Goal: Task Accomplishment & Management: Complete application form

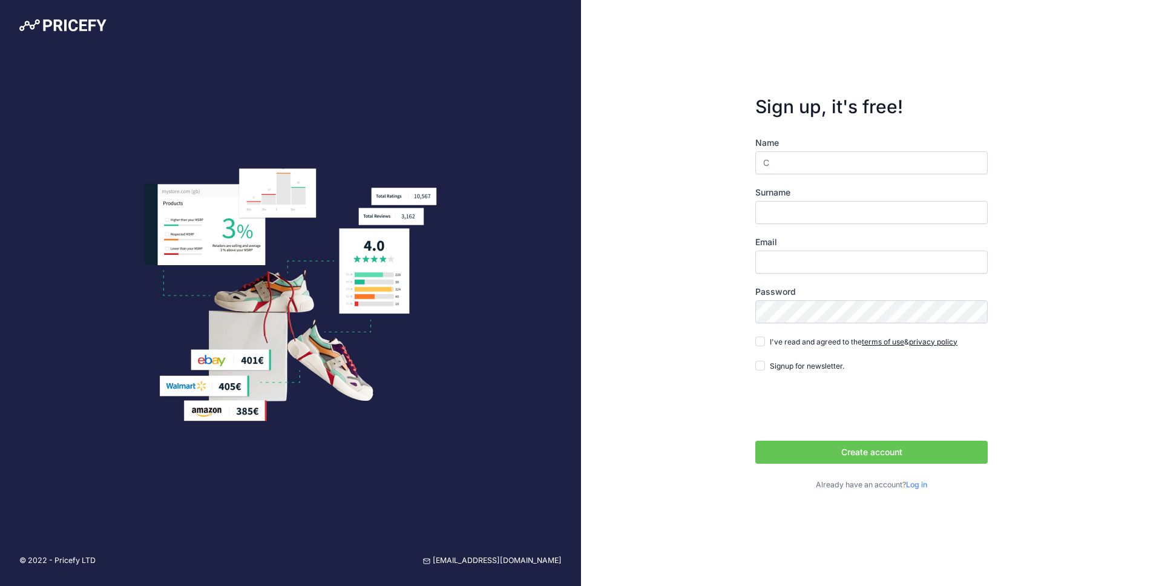
type input "C"
type input "L"
type input "[EMAIL_ADDRESS][DOMAIN_NAME]"
click at [756, 337] on input "I've read and agreed to the terms of use & privacy policy" at bounding box center [761, 342] width 10 height 10
checkbox input "true"
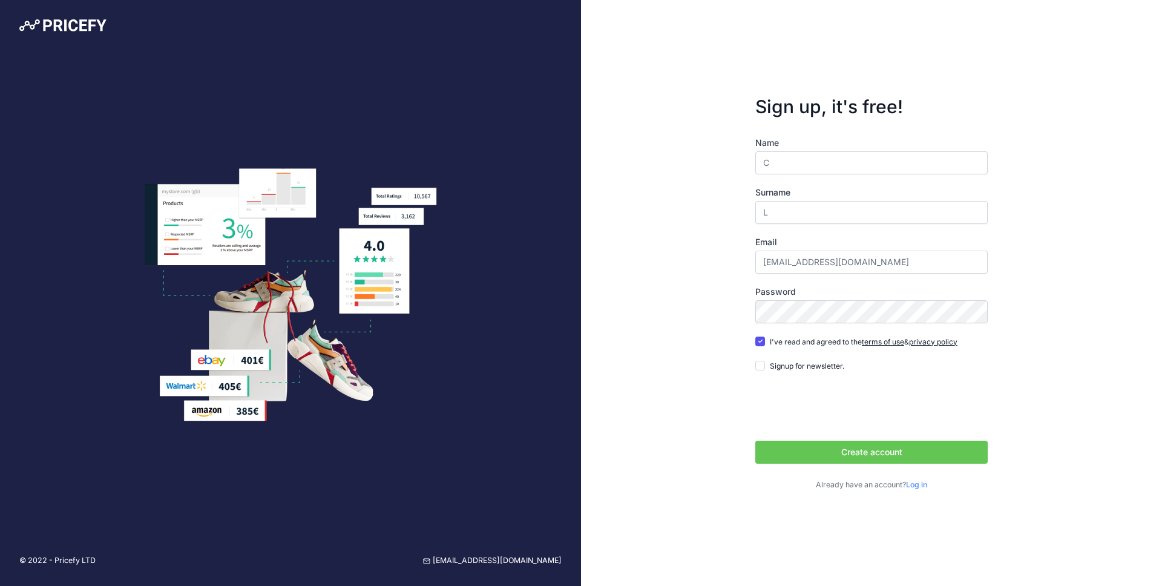
click at [756, 441] on button "Create account" at bounding box center [872, 452] width 232 height 23
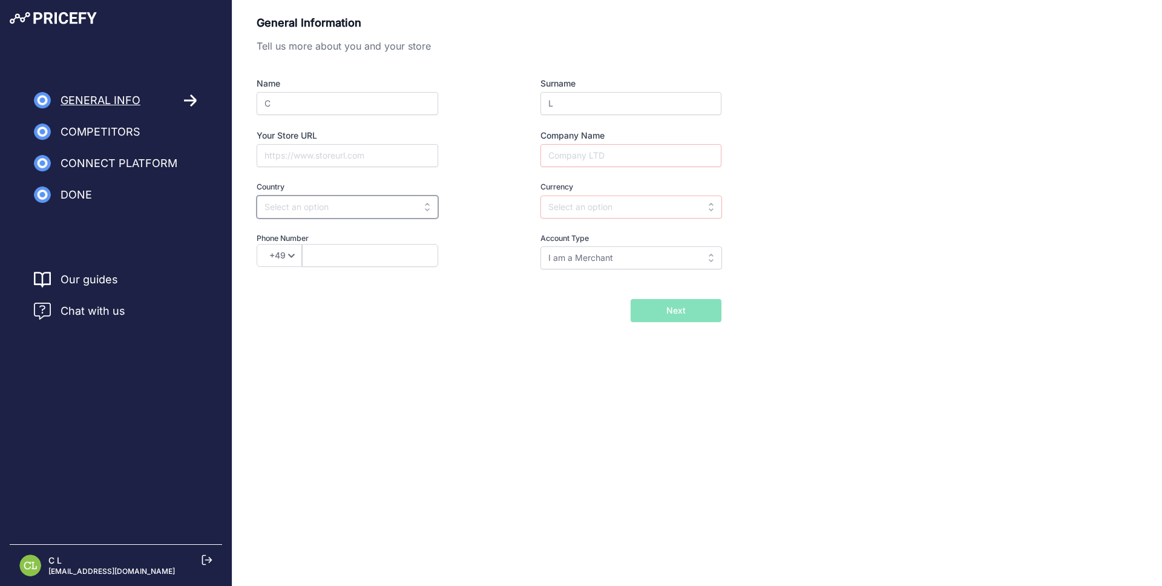
click at [357, 205] on input "text" at bounding box center [348, 207] width 182 height 23
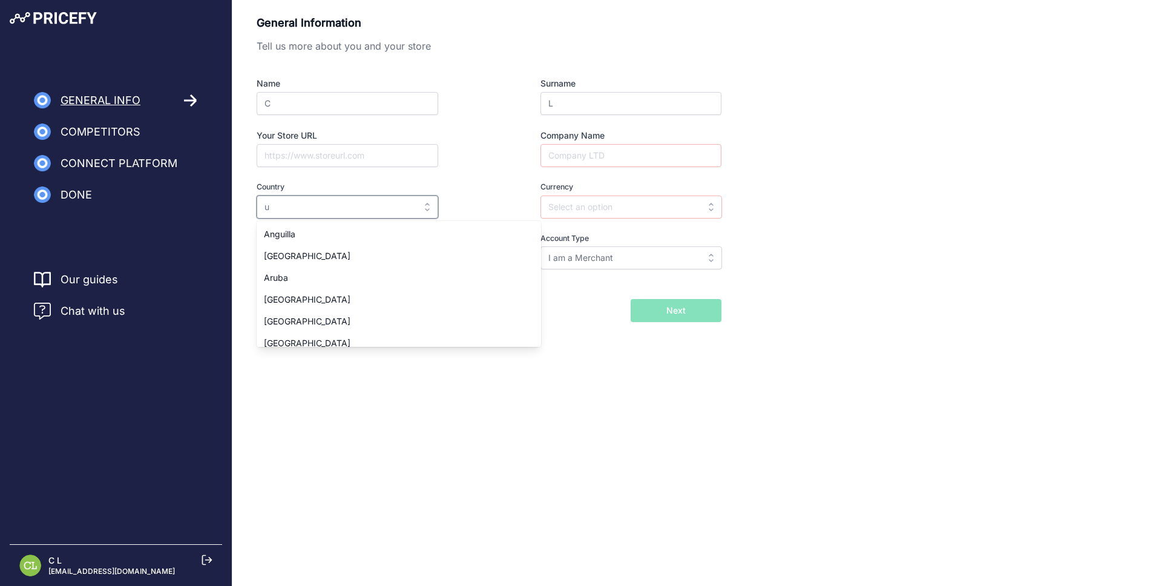
type input "Anguilla"
type input "XCD"
select select "1-264"
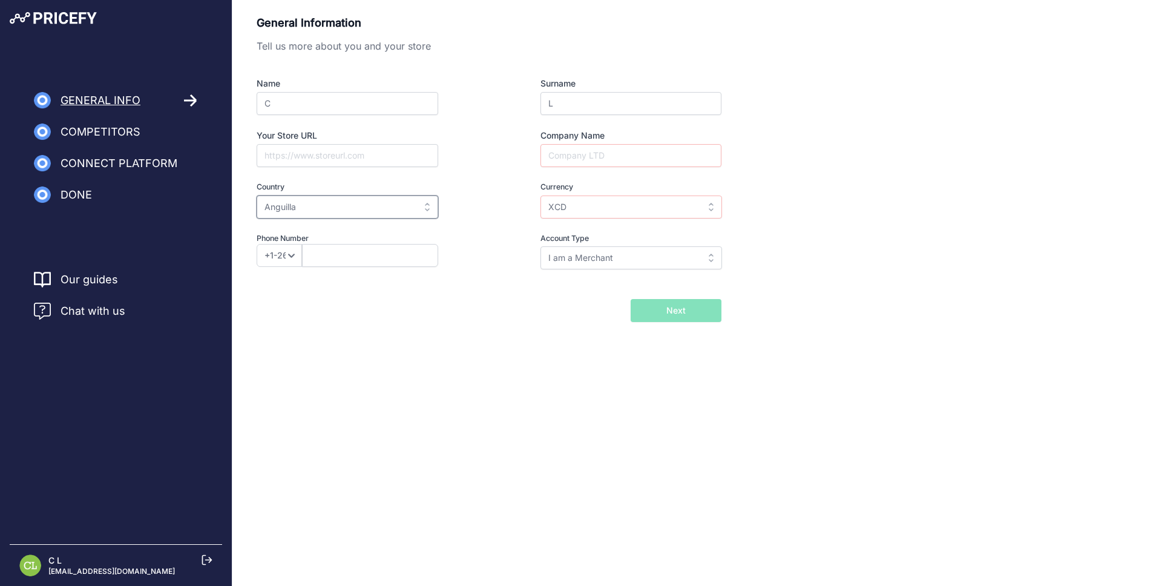
type input "Anguilla"
type input "USD"
click at [561, 168] on div "Name C Surname L Your Store URL Company Name Country Select country Afghanistan…" at bounding box center [489, 173] width 465 height 192
click at [580, 154] on input "Company Name" at bounding box center [631, 155] width 181 height 23
type input "asd"
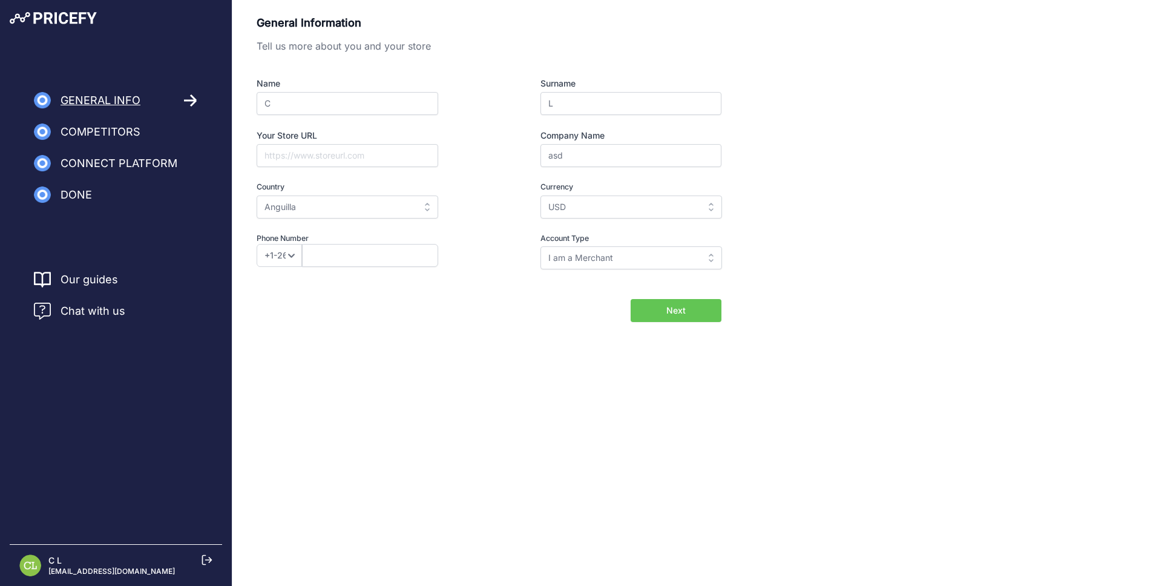
click at [680, 308] on span "Next" at bounding box center [676, 311] width 19 height 12
type input "75812394"
click at [646, 303] on button "Next" at bounding box center [676, 310] width 91 height 23
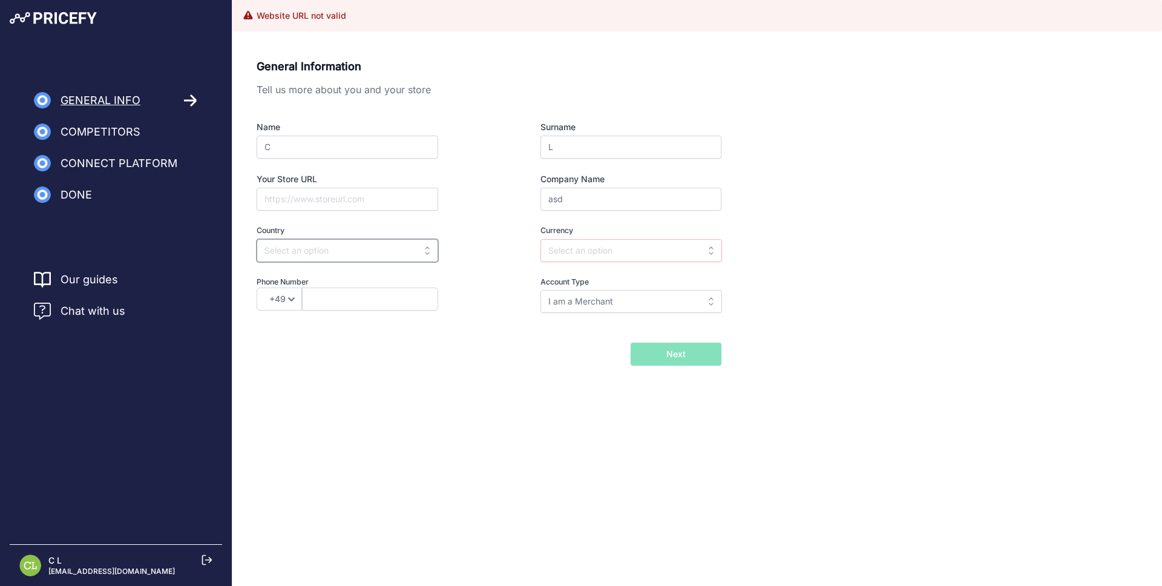
click at [305, 255] on input "text" at bounding box center [348, 250] width 182 height 23
click at [280, 304] on div "[GEOGRAPHIC_DATA]" at bounding box center [332, 300] width 151 height 22
type input "[GEOGRAPHIC_DATA]"
type input "PLN"
select select "48"
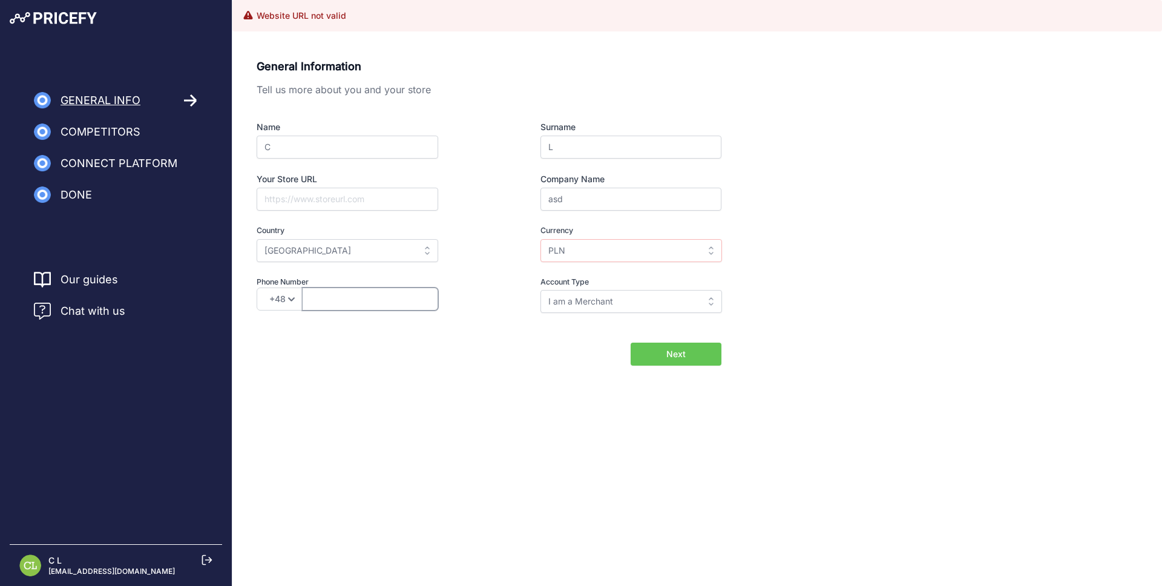
click at [341, 299] on input "text" at bounding box center [370, 299] width 136 height 23
type input "504111383"
click at [659, 361] on button "Next" at bounding box center [676, 354] width 91 height 23
click at [379, 245] on input "text" at bounding box center [348, 250] width 182 height 23
type input "pol"
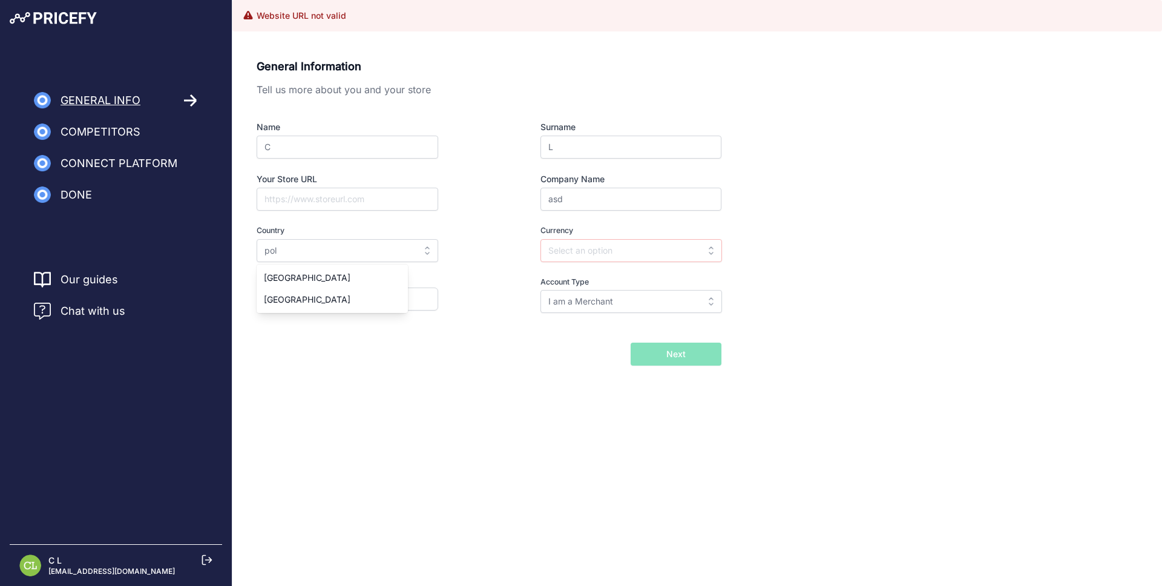
click at [140, 139] on div "Competitors" at bounding box center [116, 132] width 164 height 17
click at [116, 137] on span "Competitors" at bounding box center [101, 132] width 80 height 17
click at [111, 128] on span "Competitors" at bounding box center [101, 132] width 80 height 17
click at [110, 110] on nav "General Info Competitors Connect Platform Import Products" at bounding box center [116, 147] width 232 height 111
click at [121, 97] on span "General Info" at bounding box center [101, 100] width 80 height 17
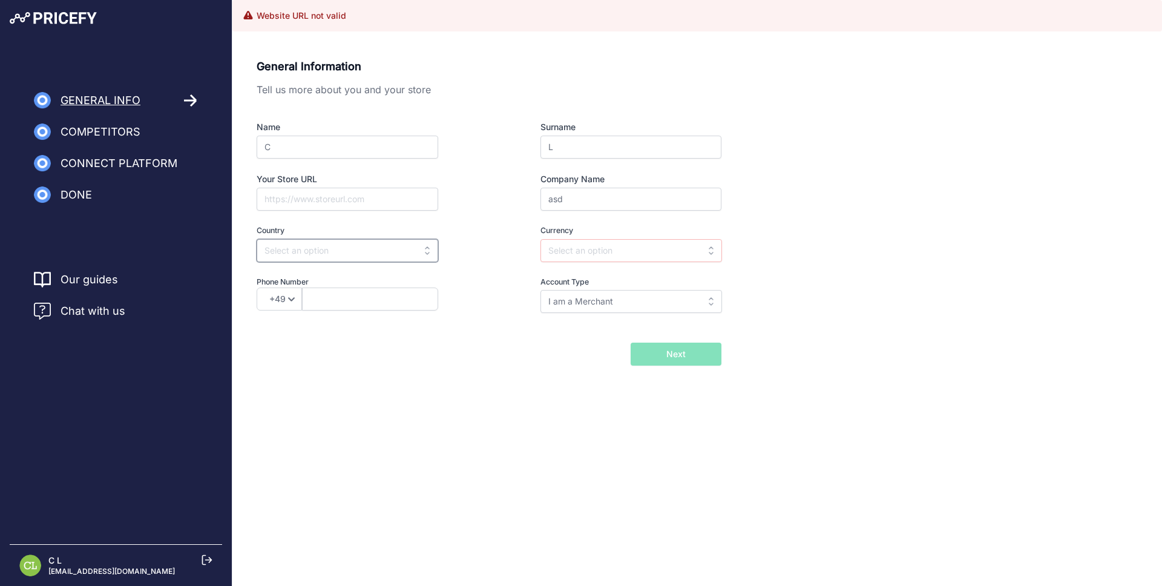
click at [320, 251] on input "text" at bounding box center [348, 250] width 182 height 23
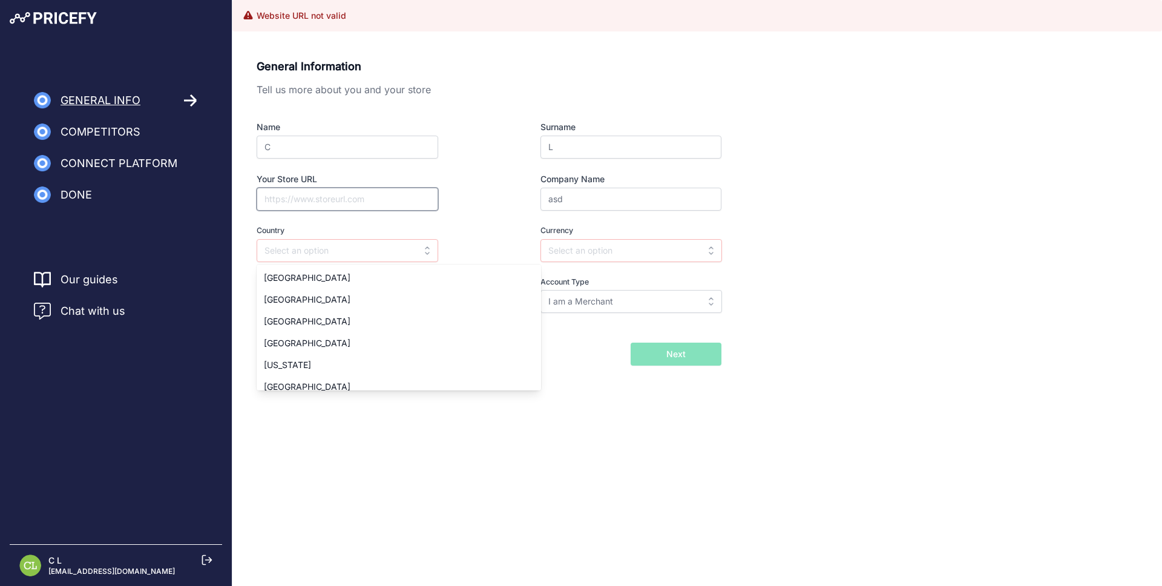
click at [322, 208] on input "Your Store URL" at bounding box center [348, 199] width 182 height 23
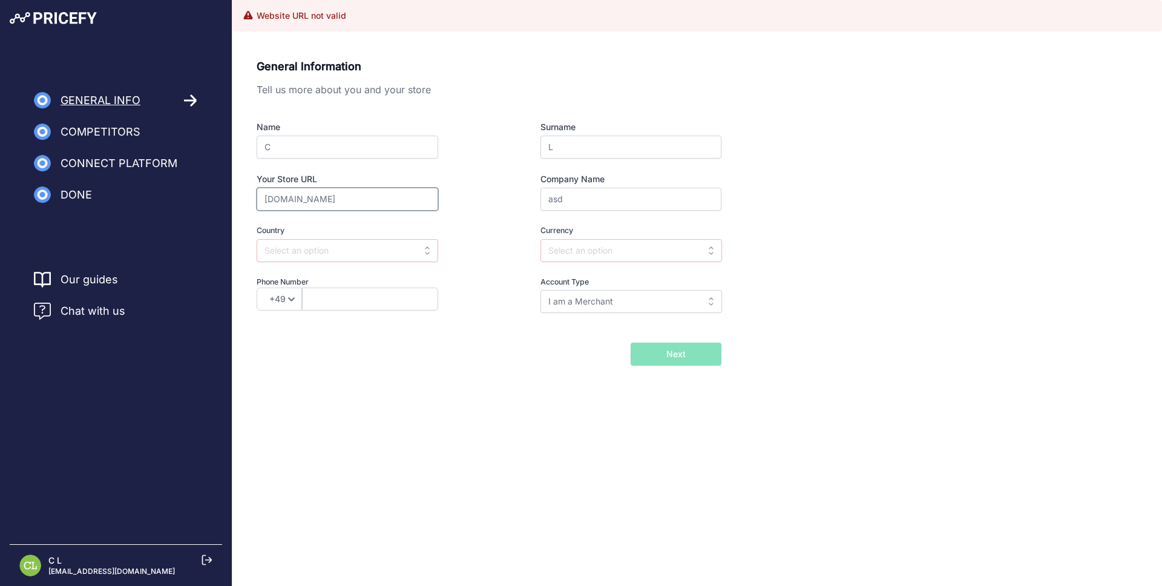
type input "operand.com"
type input "Poland"
type input "PLN"
select select "48"
type input "Poland"
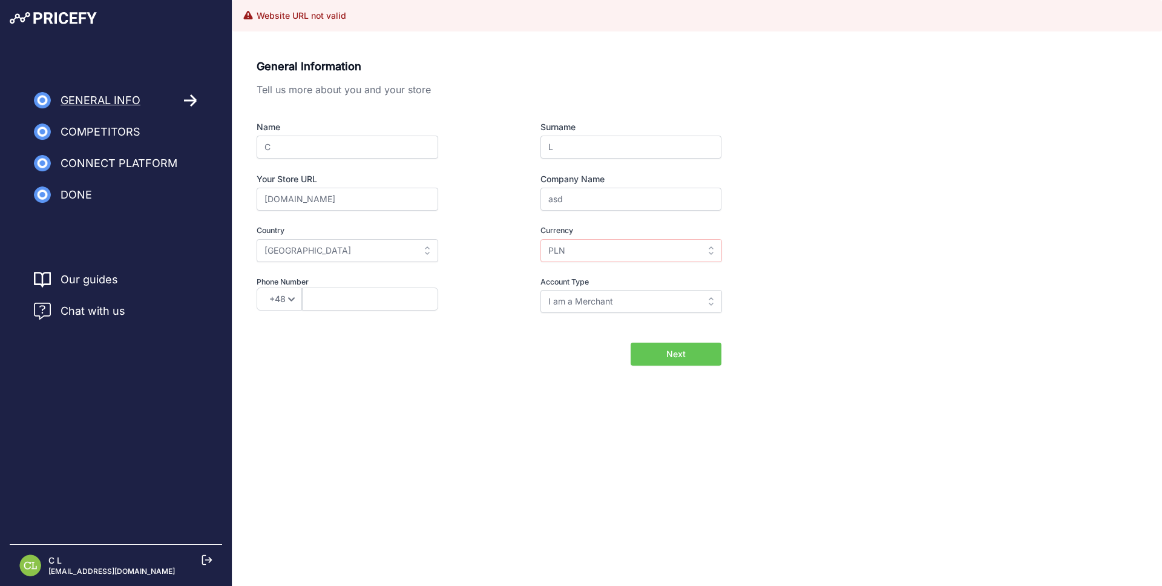
click at [672, 357] on span "Next" at bounding box center [676, 354] width 19 height 12
click at [336, 303] on input "text" at bounding box center [370, 299] width 136 height 23
type input "504111383"
click at [631, 343] on button "Next" at bounding box center [676, 354] width 91 height 23
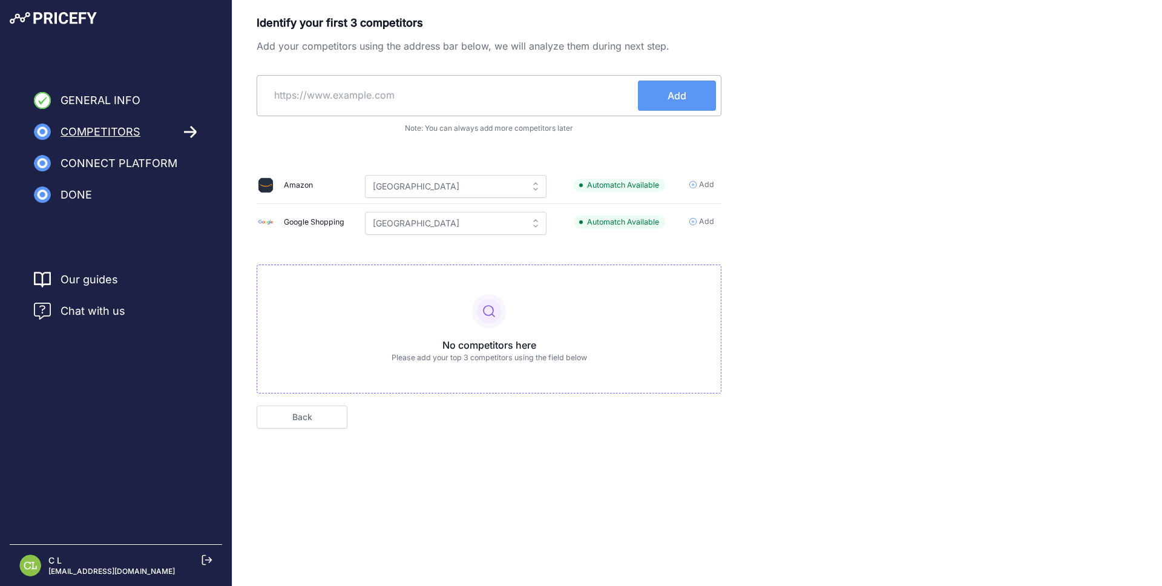
click at [387, 94] on input "text" at bounding box center [450, 95] width 376 height 29
type input "nike.com"
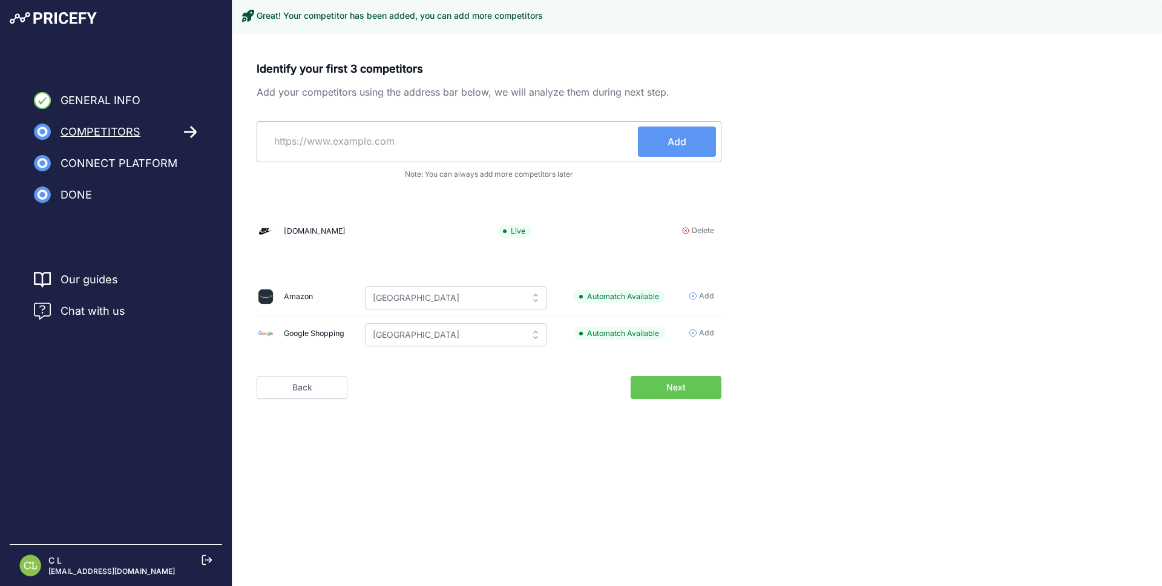
click at [391, 140] on input "text" at bounding box center [450, 141] width 376 height 29
type input "adidas"
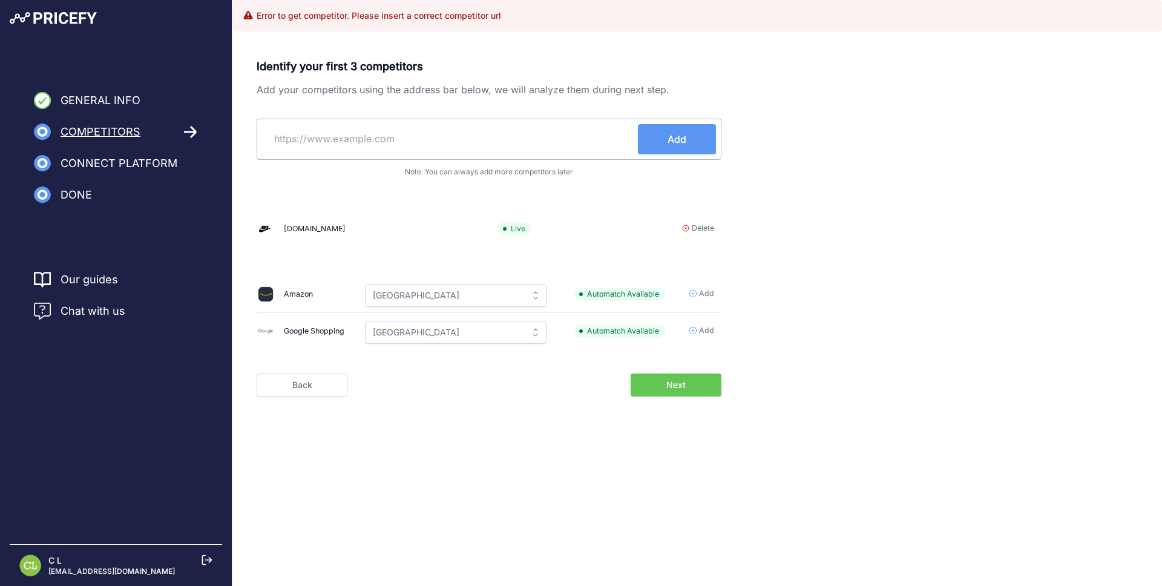
click at [387, 149] on input "text" at bounding box center [450, 138] width 376 height 29
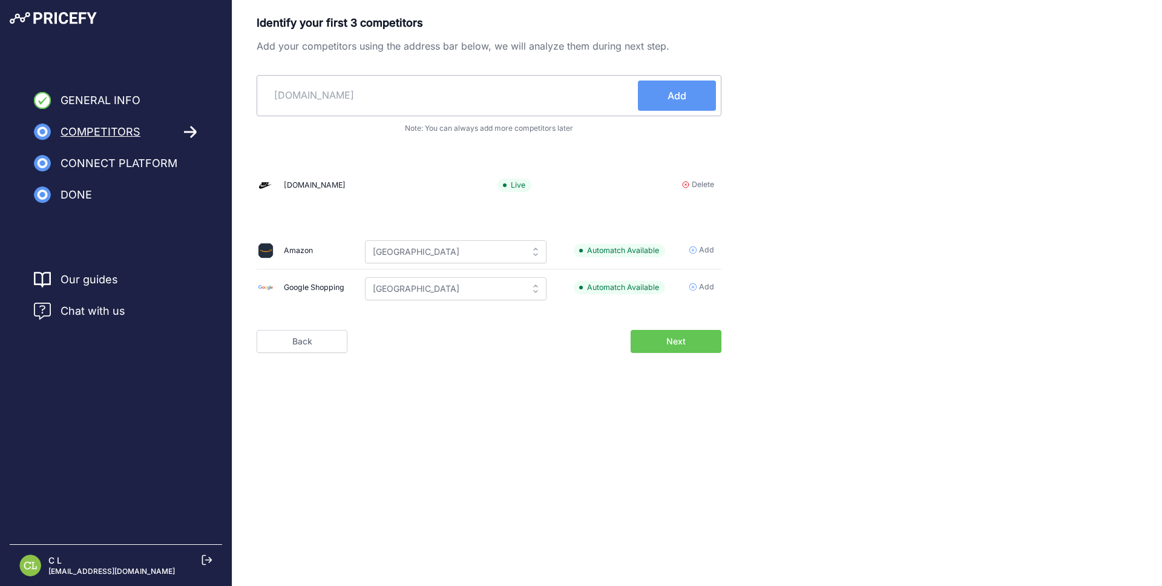
type input "adidas.com"
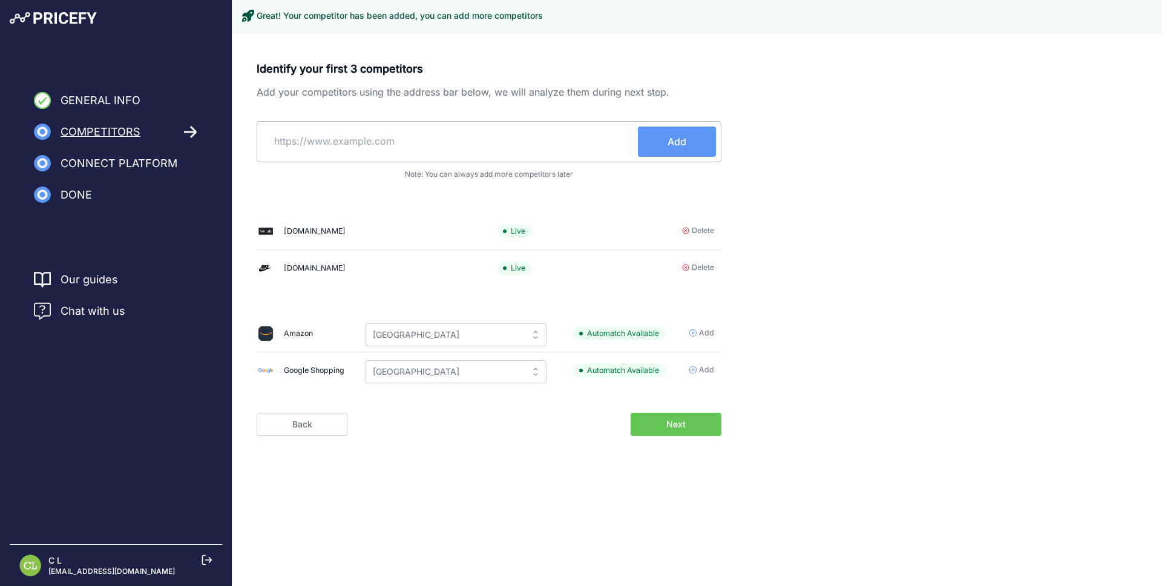
click at [652, 417] on button "Next" at bounding box center [676, 424] width 91 height 23
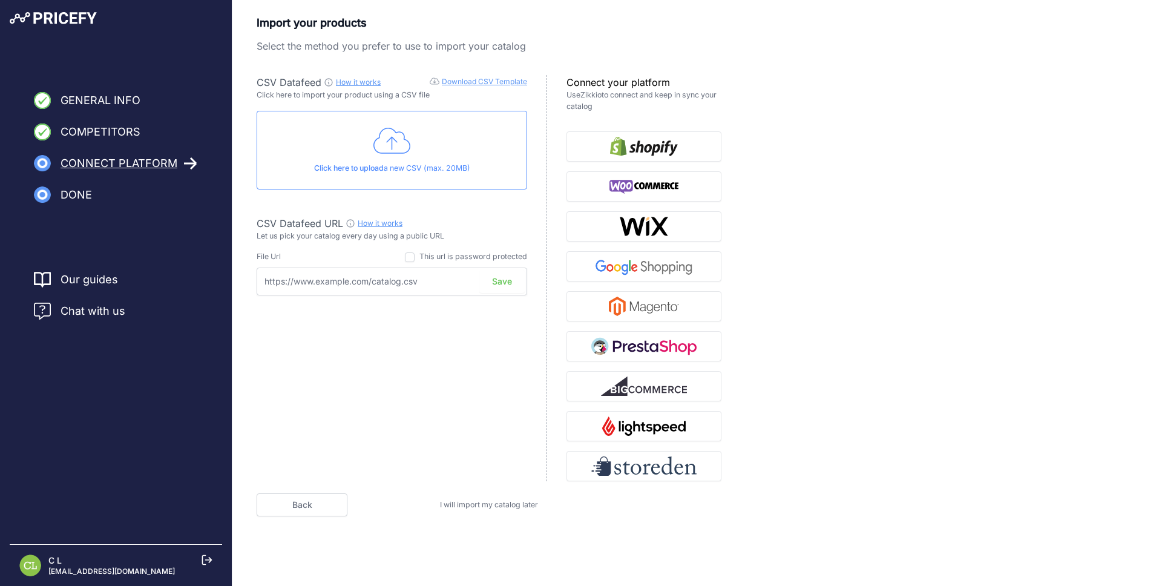
click at [487, 500] on div "I will import my catalog later" at bounding box center [489, 506] width 155 height 12
click at [489, 504] on span "I will import my catalog later" at bounding box center [489, 504] width 98 height 9
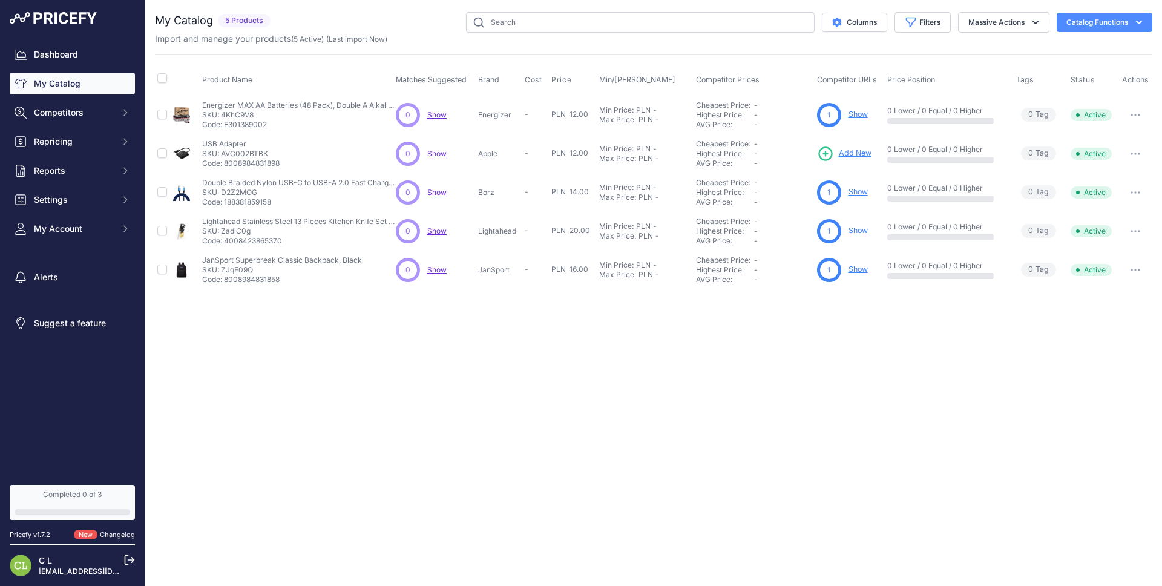
click at [320, 110] on p "SKU: 4KhC9V8" at bounding box center [299, 115] width 194 height 10
click at [288, 104] on p "Energizer MAX AA Batteries (48 Pack), Double A Alkaline Batteries" at bounding box center [299, 106] width 194 height 10
click at [245, 113] on p "SKU: 4KhC9V8" at bounding box center [299, 115] width 194 height 10
click at [236, 125] on p "Code: E301389002" at bounding box center [299, 125] width 194 height 10
click at [438, 116] on span "Show" at bounding box center [436, 114] width 19 height 9
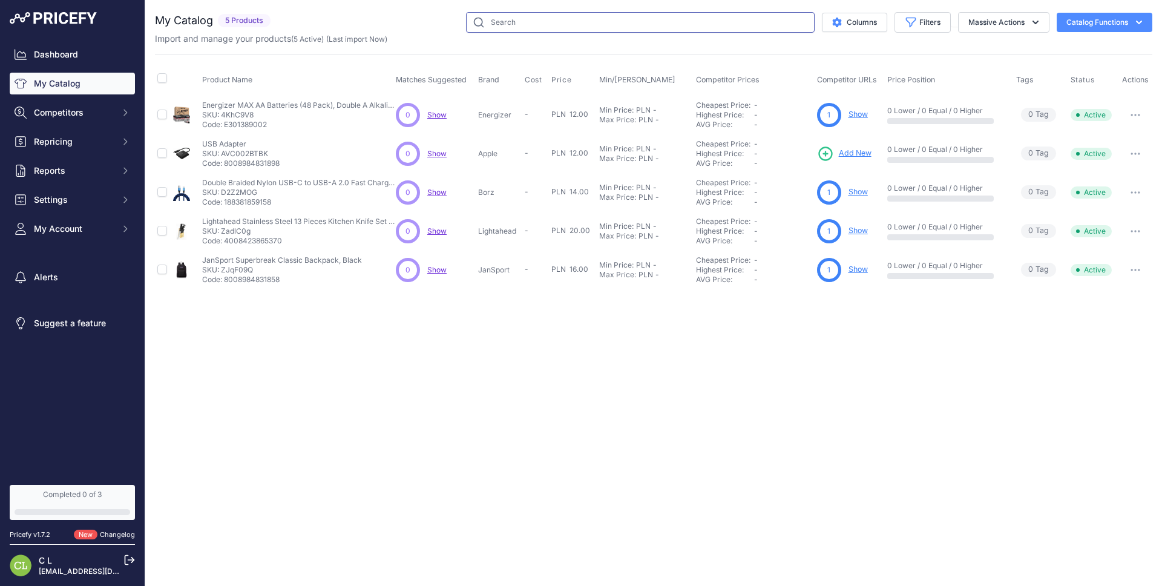
click at [614, 15] on input "text" at bounding box center [640, 22] width 349 height 21
click at [85, 103] on button "Competitors" at bounding box center [72, 113] width 125 height 22
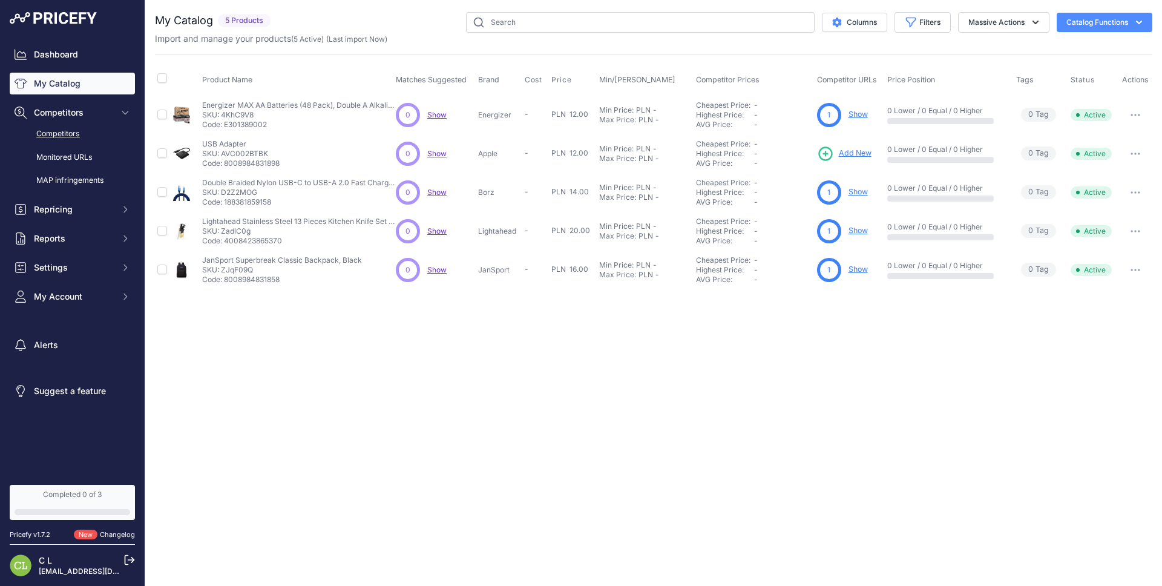
click at [80, 133] on link "Competitors" at bounding box center [72, 134] width 125 height 21
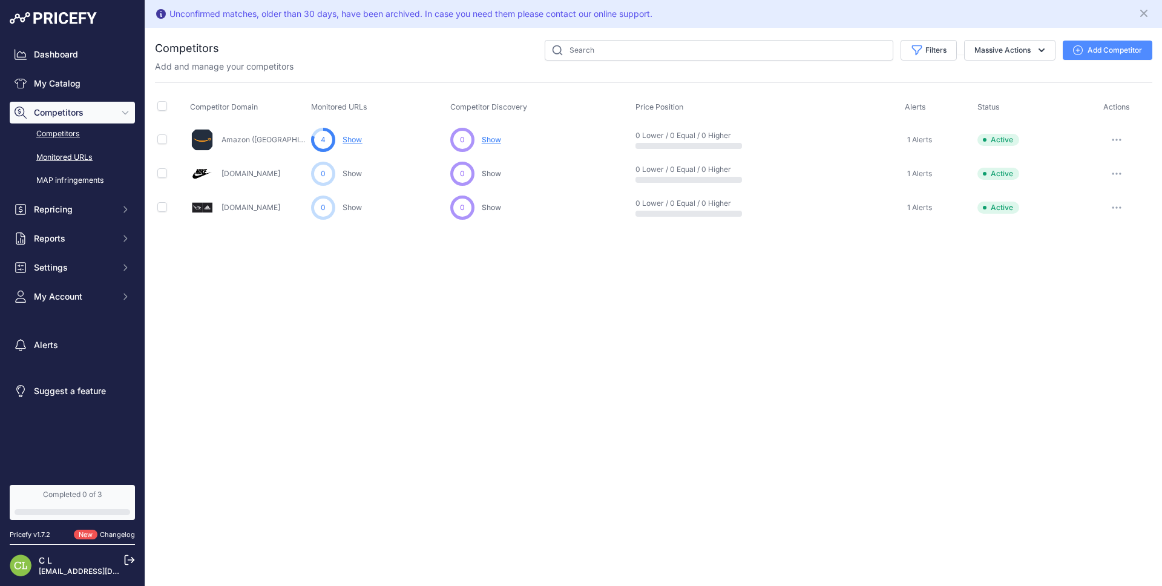
click at [80, 161] on link "Monitored URLs" at bounding box center [72, 157] width 125 height 21
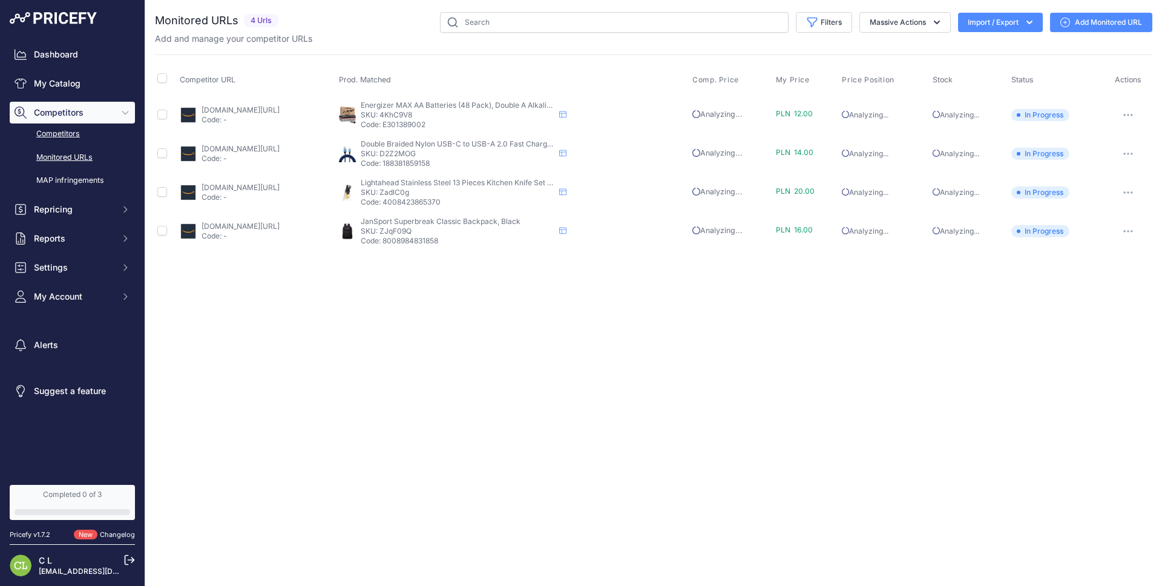
click at [76, 139] on link "Competitors" at bounding box center [72, 134] width 125 height 21
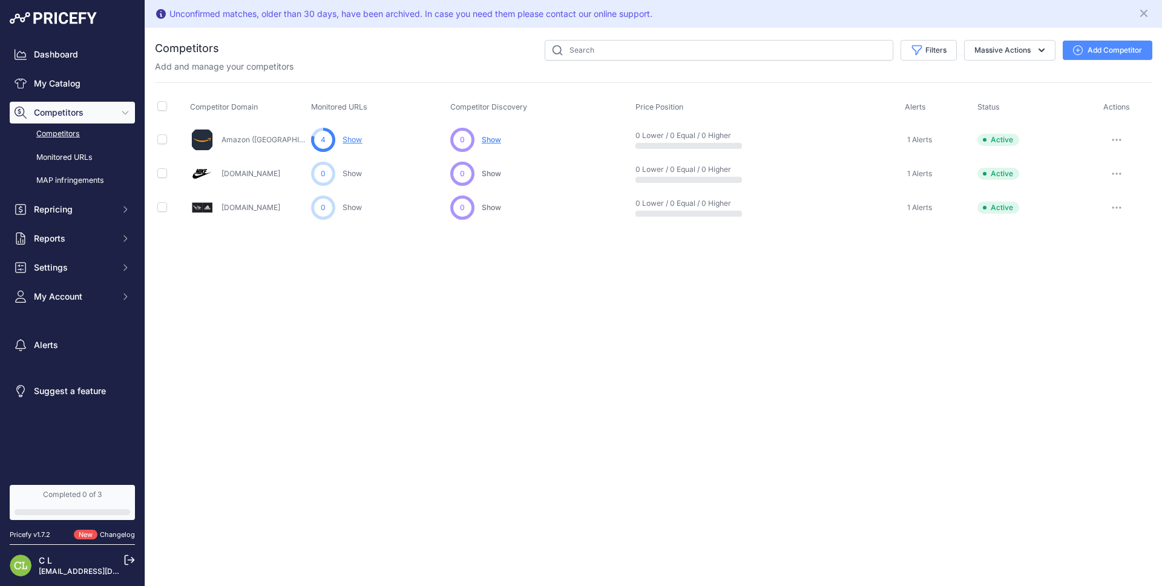
click at [86, 177] on link "MAP infringements" at bounding box center [72, 180] width 125 height 21
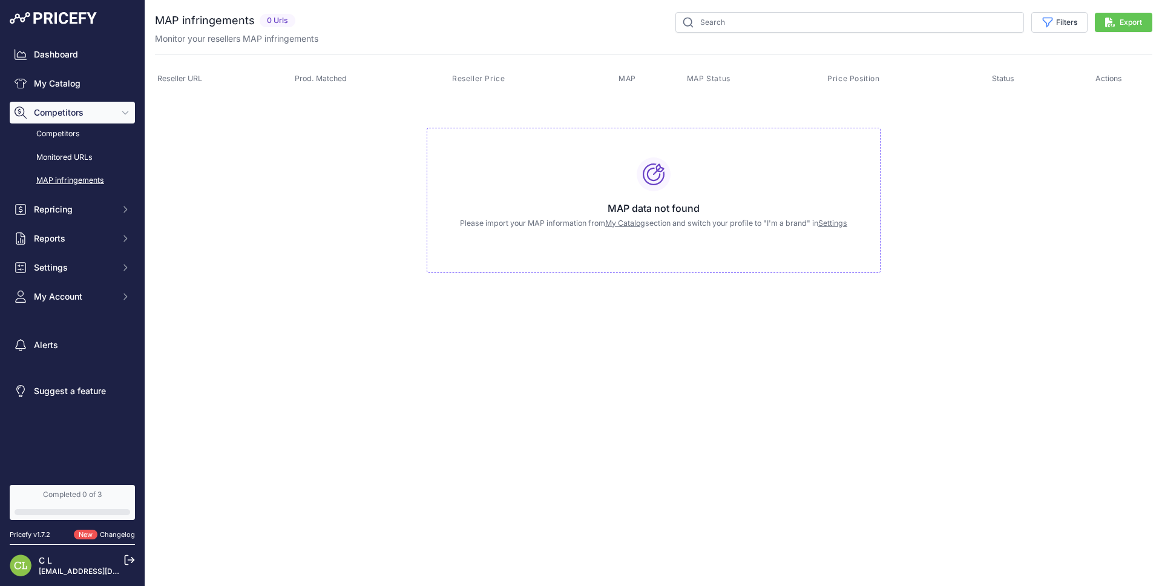
click at [60, 109] on span "Competitors" at bounding box center [73, 113] width 79 height 12
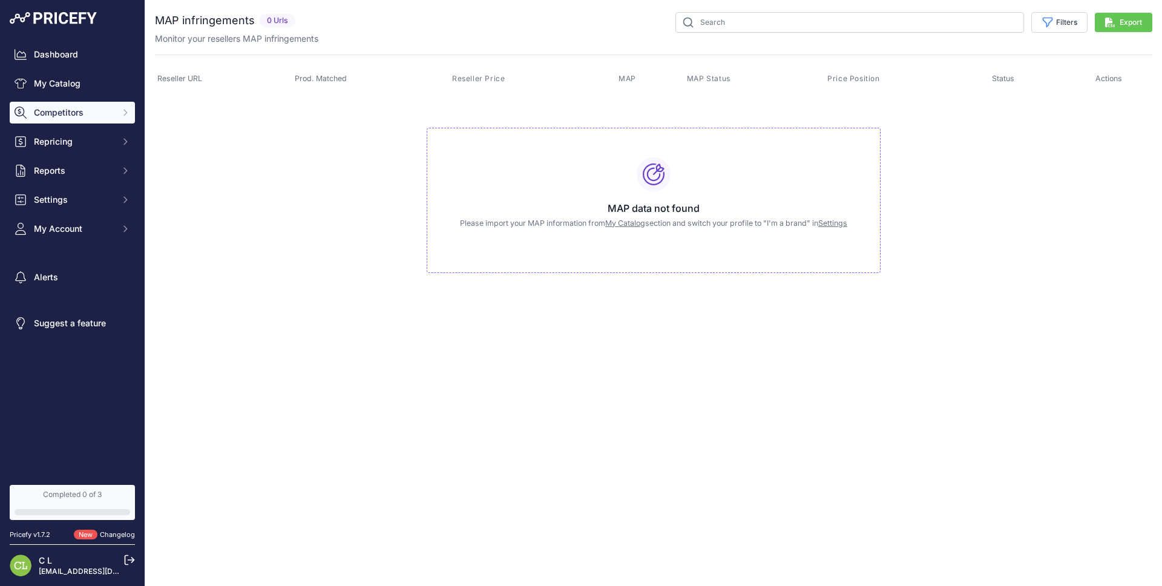
click at [60, 109] on span "Competitors" at bounding box center [73, 113] width 79 height 12
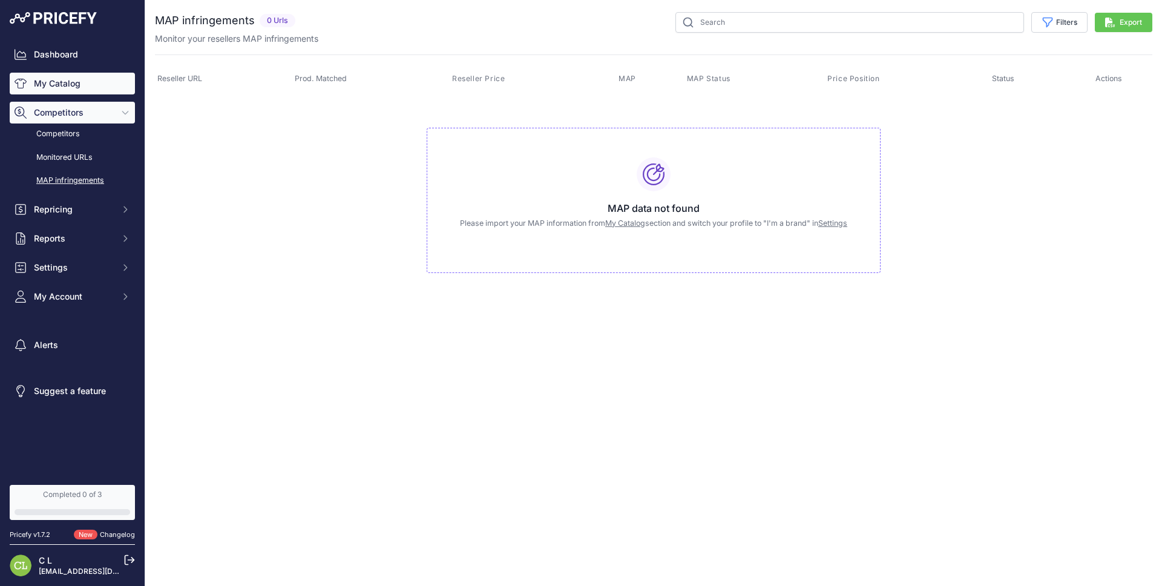
click at [76, 88] on link "My Catalog" at bounding box center [72, 84] width 125 height 22
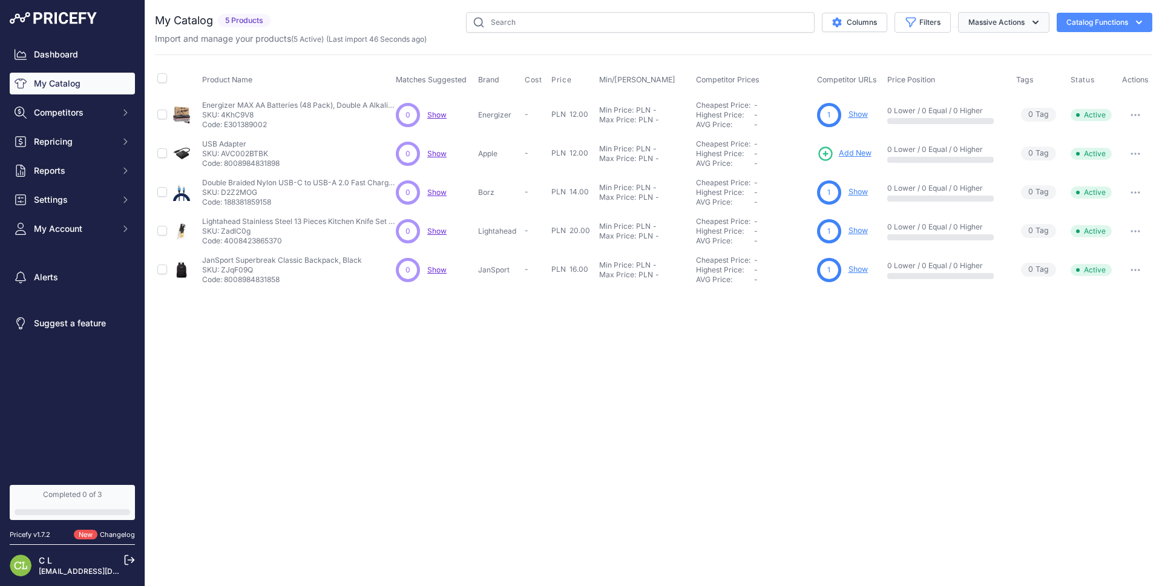
click at [996, 21] on button "Massive Actions" at bounding box center [1003, 22] width 91 height 21
click at [584, 10] on div "You are not connected to the internet. My Catalog" at bounding box center [654, 151] width 998 height 302
click at [555, 22] on input "text" at bounding box center [640, 22] width 349 height 21
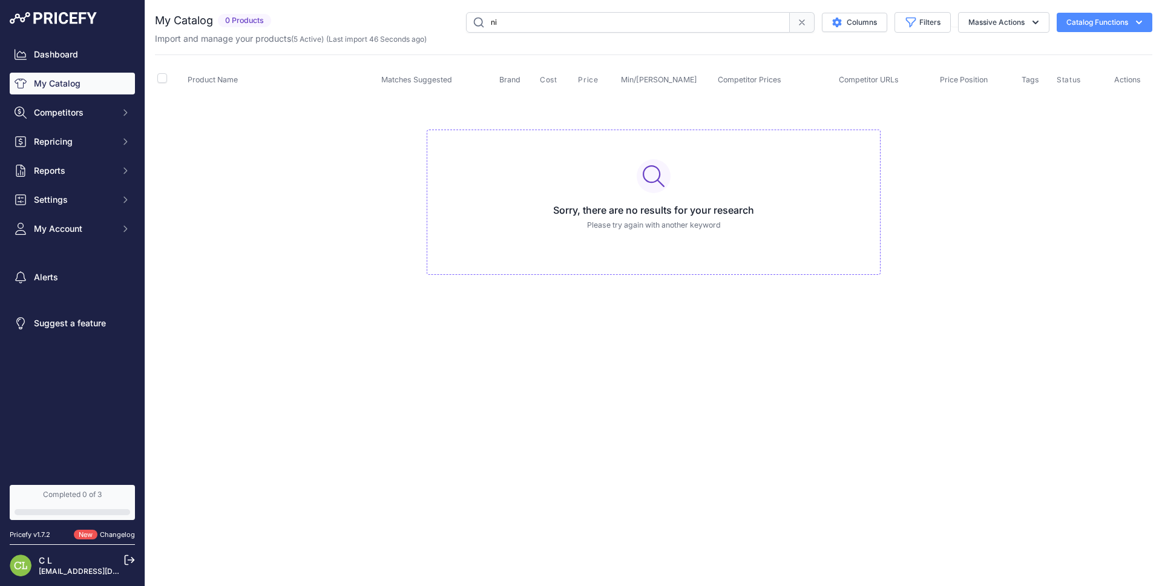
type input "n"
type input "s"
click at [318, 167] on td "Sorry, there are no results for your research Please try again with another key…" at bounding box center [654, 197] width 998 height 204
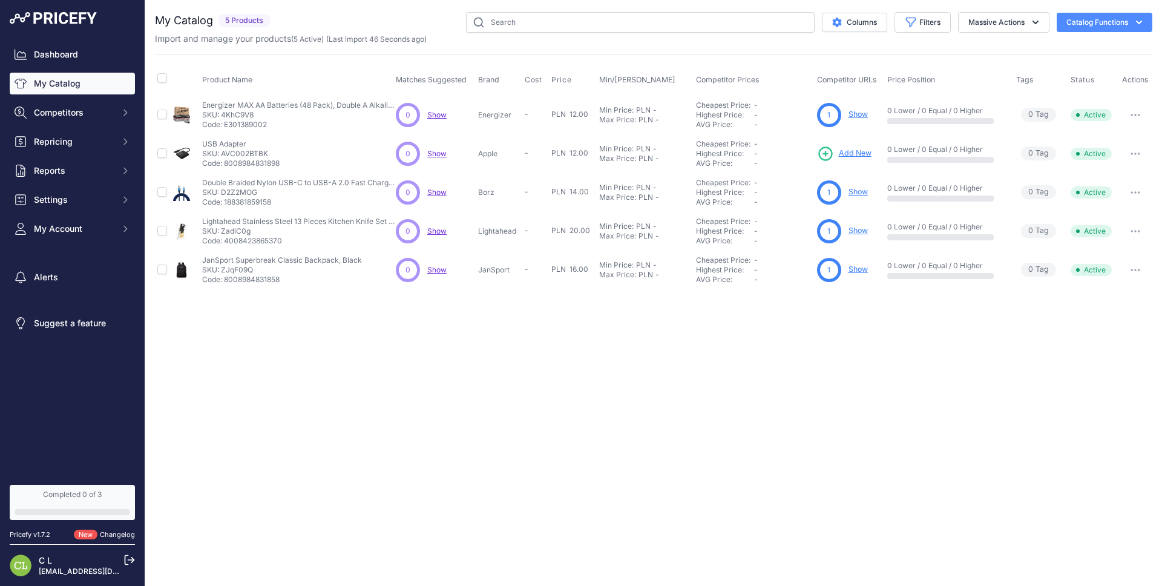
click at [55, 91] on link "My Catalog" at bounding box center [72, 84] width 125 height 22
click at [236, 18] on span "5 Products" at bounding box center [244, 21] width 53 height 14
click at [41, 105] on button "Competitors" at bounding box center [72, 113] width 125 height 22
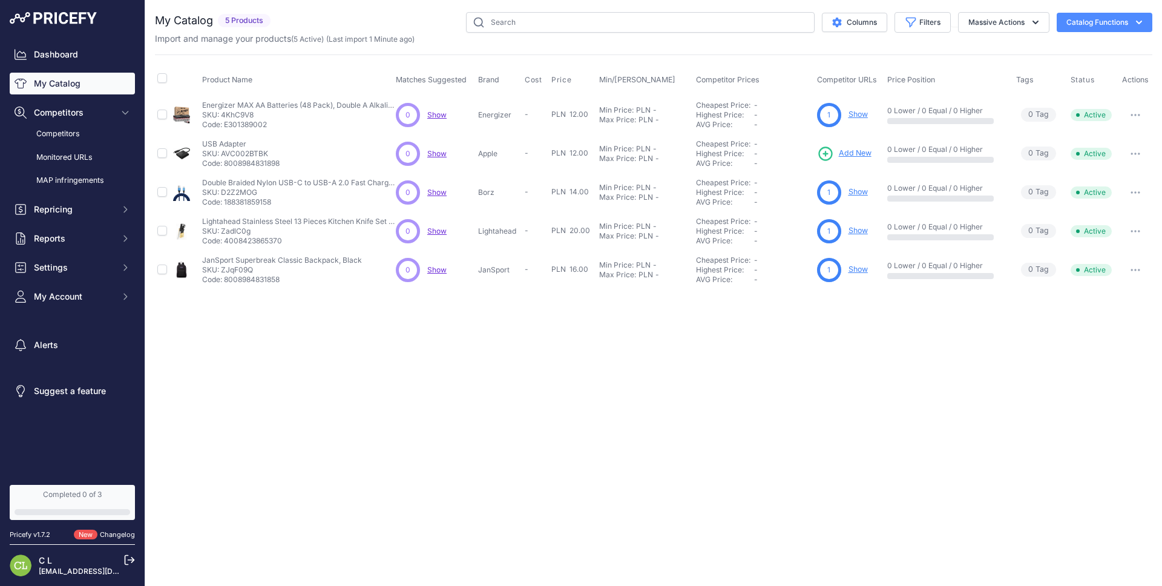
click at [64, 90] on link "My Catalog" at bounding box center [72, 84] width 125 height 22
click at [66, 86] on link "My Catalog" at bounding box center [72, 84] width 125 height 22
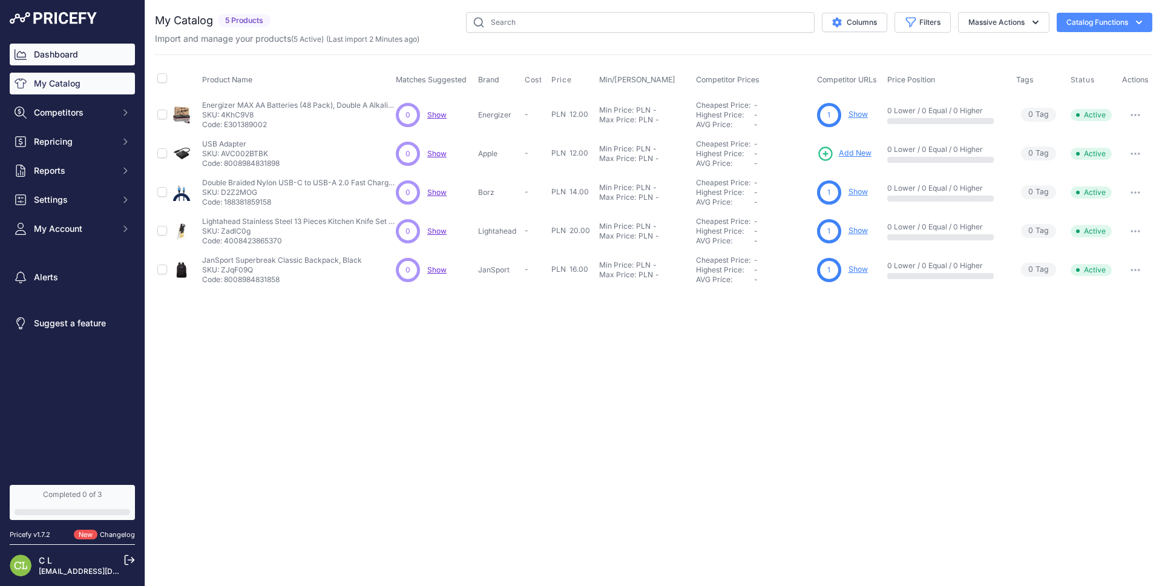
click at [93, 48] on link "Dashboard" at bounding box center [72, 55] width 125 height 22
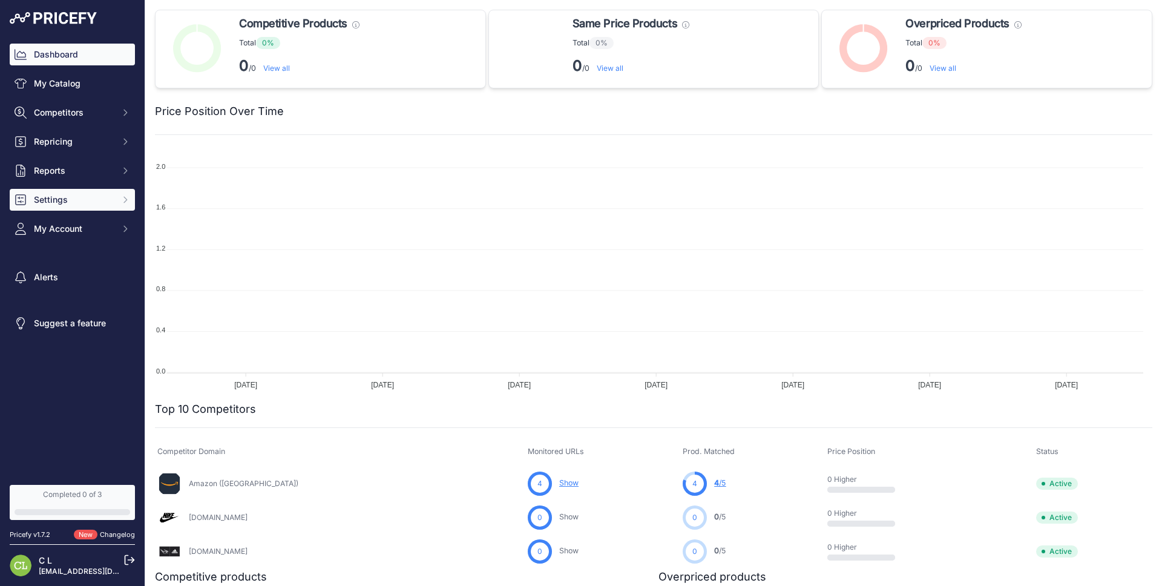
click at [87, 198] on span "Settings" at bounding box center [73, 200] width 79 height 12
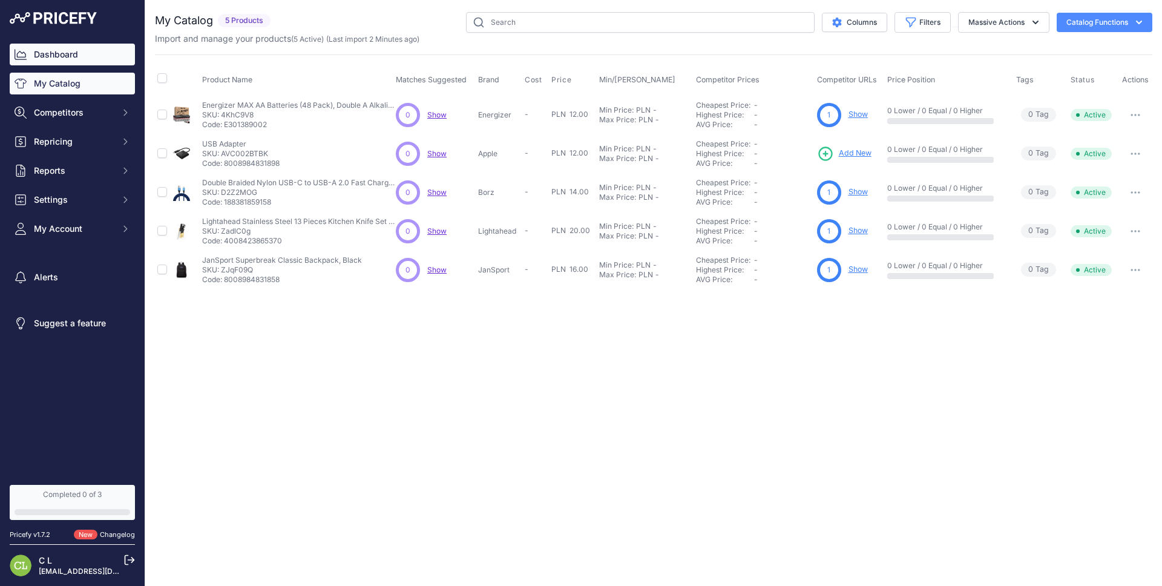
click at [79, 57] on link "Dashboard" at bounding box center [72, 55] width 125 height 22
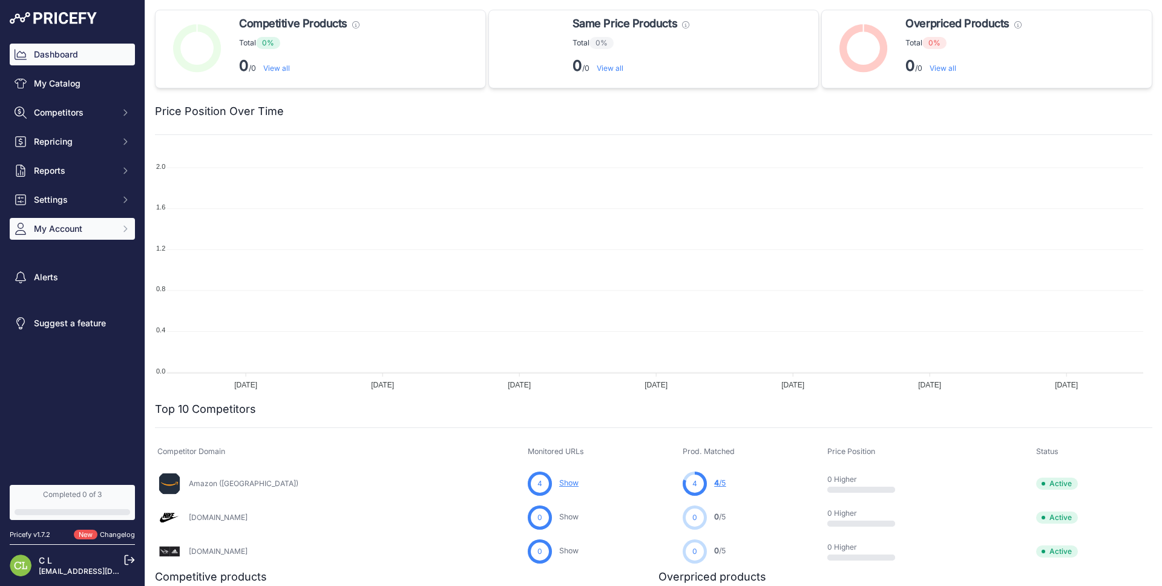
click at [71, 229] on span "My Account" at bounding box center [73, 229] width 79 height 12
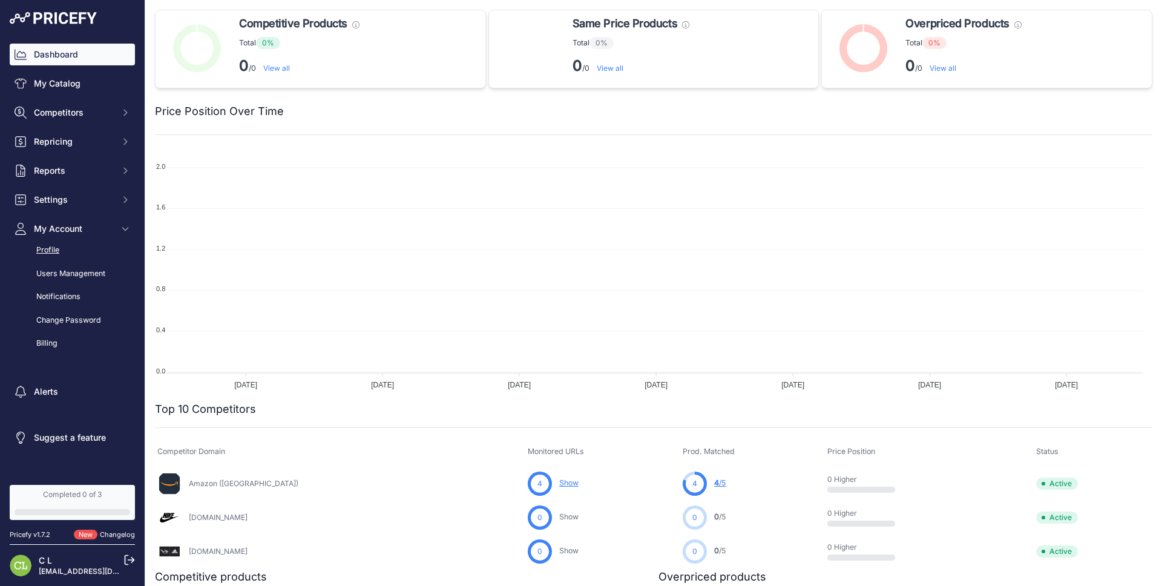
click at [71, 245] on link "Profile" at bounding box center [72, 250] width 125 height 21
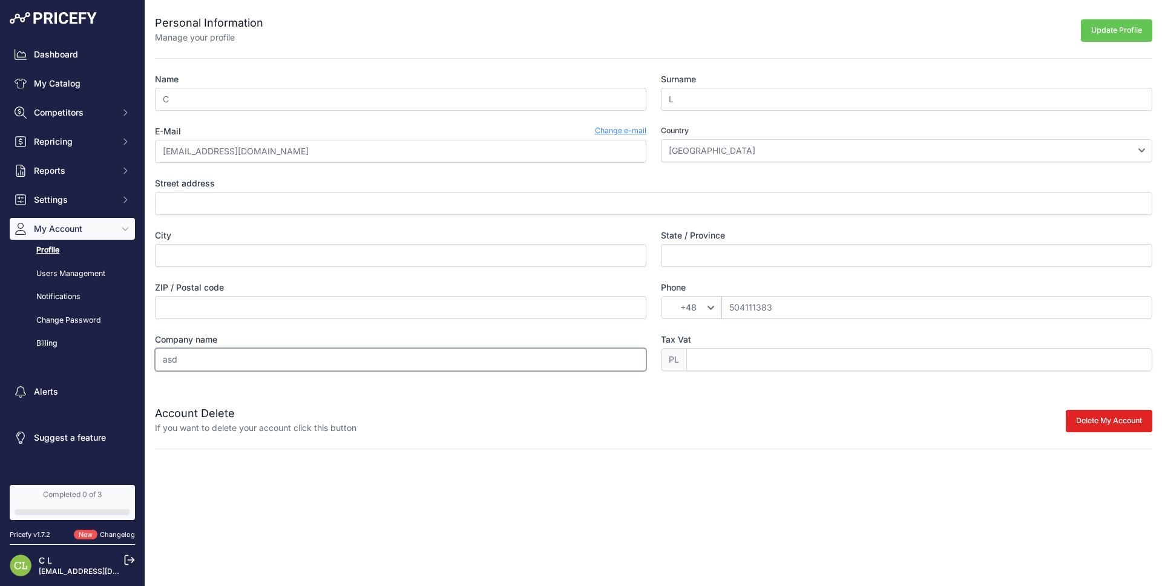
click at [232, 368] on input "asd" at bounding box center [401, 359] width 492 height 23
type input "JH"
click at [758, 303] on input "504111383" at bounding box center [937, 307] width 431 height 23
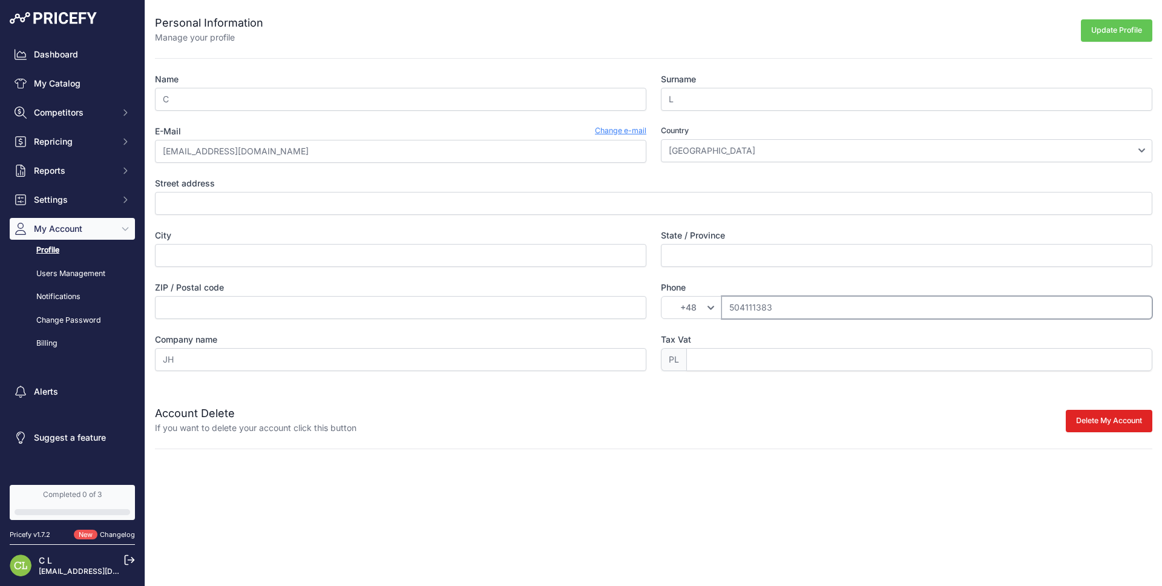
click at [758, 303] on input "504111383" at bounding box center [937, 307] width 431 height 23
click at [713, 153] on select "Afghanistan Åland Islands Albania Algeria American Samoa Andorra Angola Anguill…" at bounding box center [907, 150] width 492 height 23
select select "US"
click at [661, 139] on select "Afghanistan Åland Islands Albania Algeria American Samoa Andorra Angola Anguill…" at bounding box center [907, 150] width 492 height 23
select select "1"
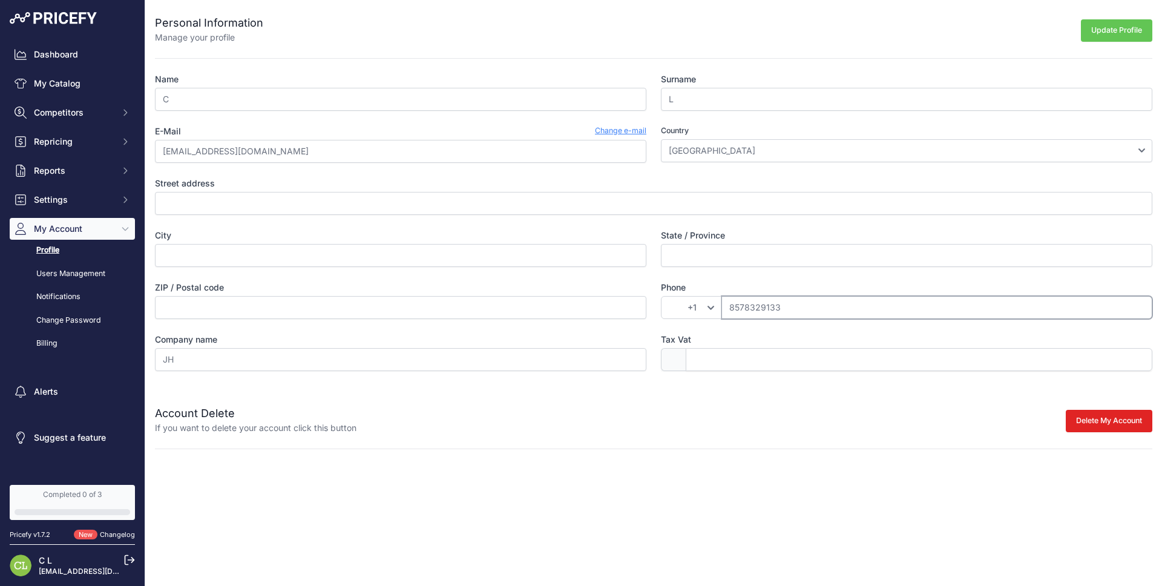
type input "8578329133"
click at [1124, 30] on button "Update Profile" at bounding box center [1116, 30] width 71 height 22
click at [463, 198] on input "Street address" at bounding box center [654, 203] width 998 height 23
type input "123 Madison Av"
click at [1114, 30] on button "Update Profile" at bounding box center [1116, 30] width 71 height 22
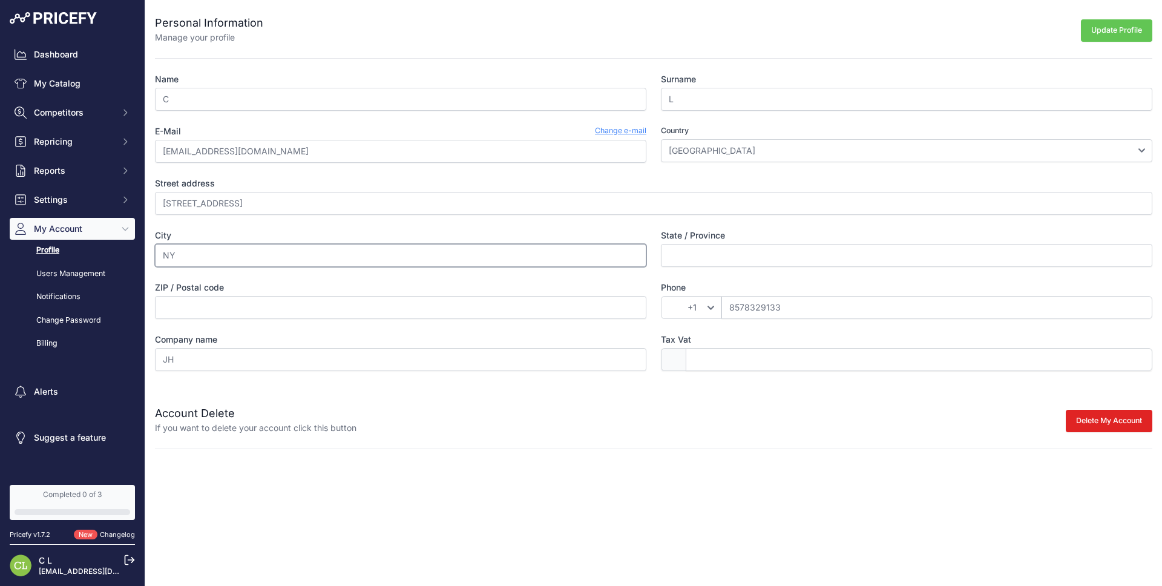
type input "NY"
type input "NYC"
type input "01231"
click at [1087, 31] on button "Update Profile" at bounding box center [1116, 30] width 71 height 22
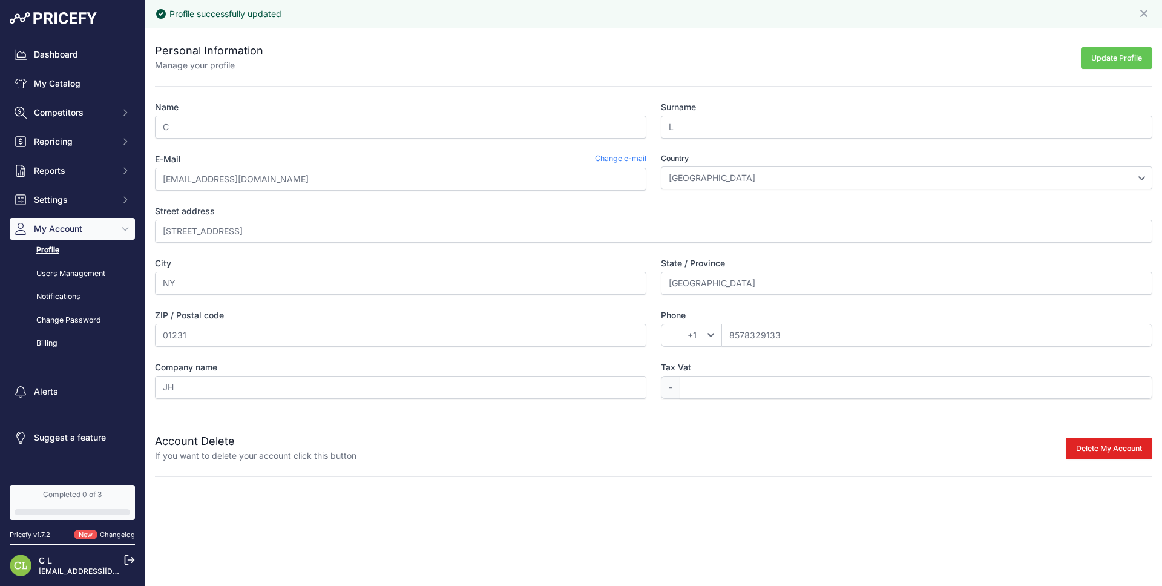
click at [459, 54] on div "Update Profile" at bounding box center [707, 56] width 889 height 29
click at [79, 107] on span "Competitors" at bounding box center [73, 113] width 79 height 12
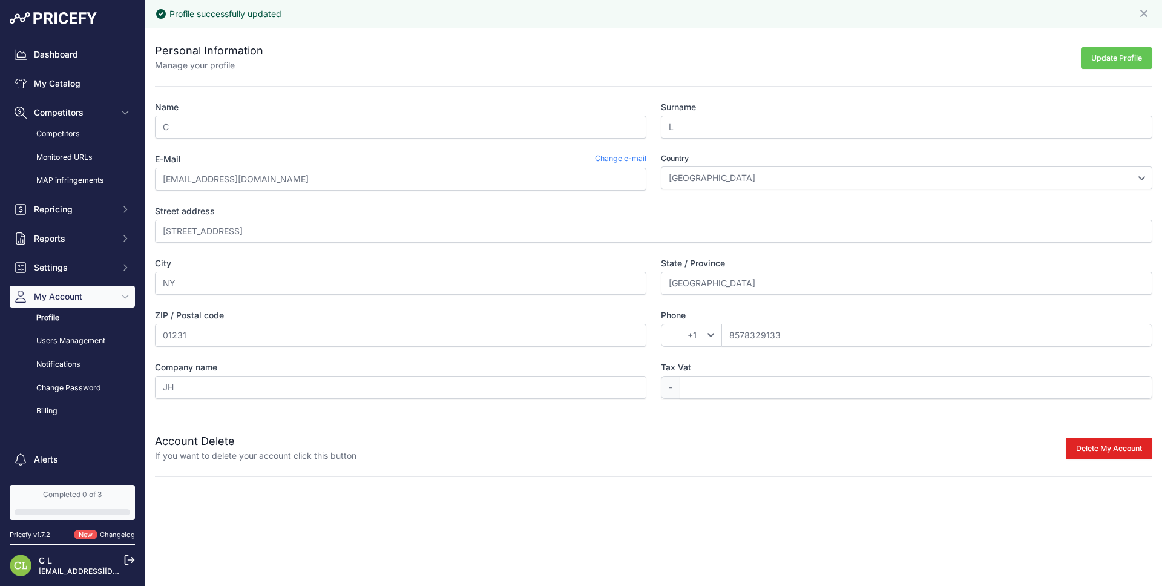
click at [74, 126] on link "Competitors" at bounding box center [72, 134] width 125 height 21
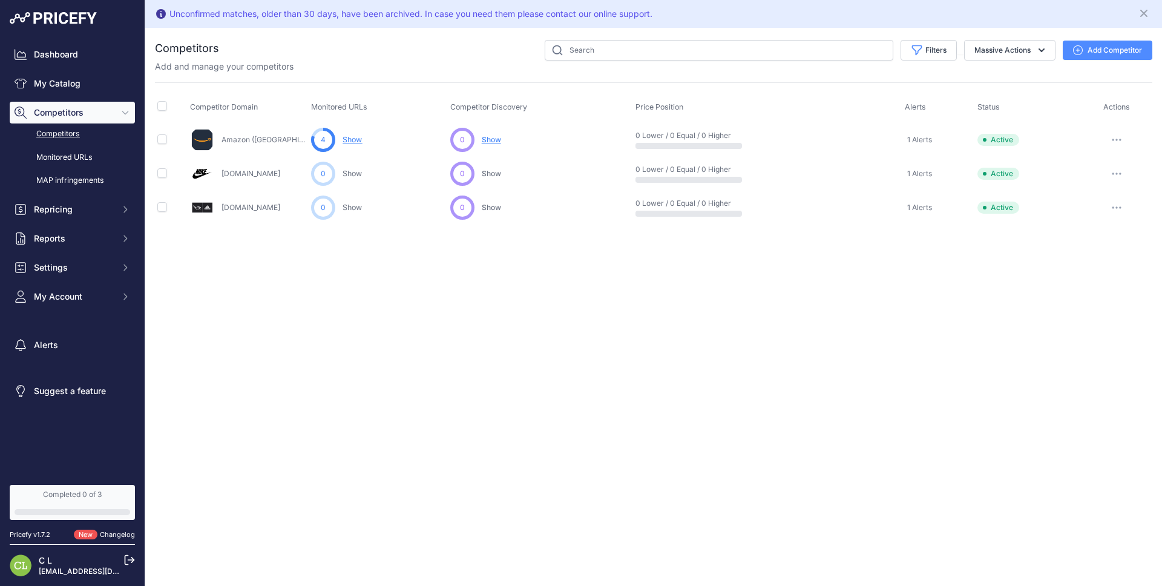
click at [163, 115] on th at bounding box center [171, 108] width 33 height 30
click at [165, 110] on span at bounding box center [162, 108] width 10 height 9
click at [162, 106] on input "checkbox" at bounding box center [162, 106] width 10 height 10
checkbox input "true"
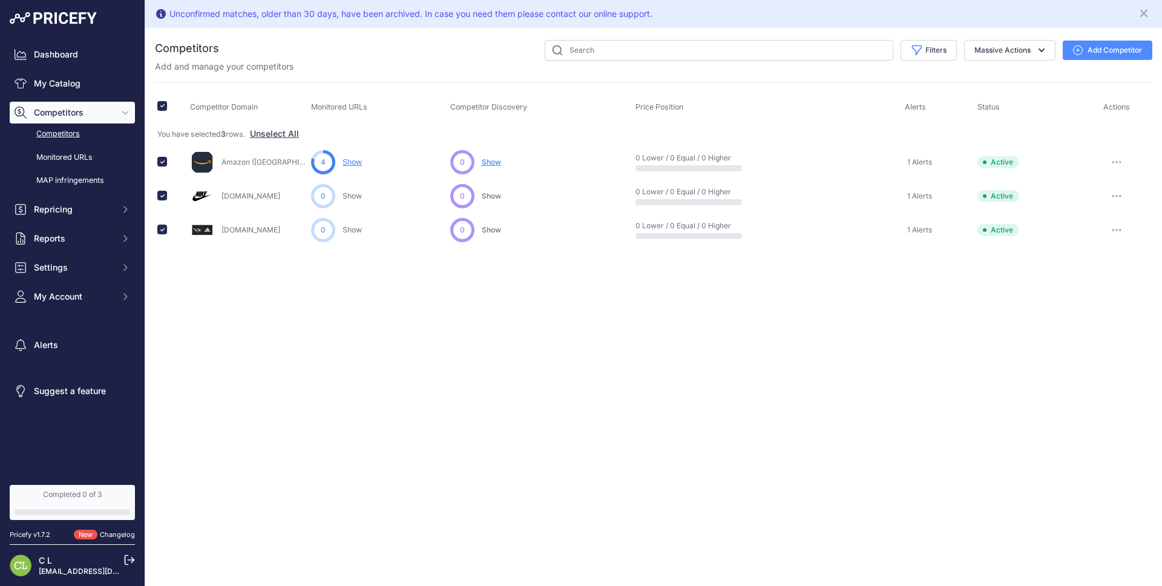
click at [1099, 155] on div at bounding box center [1117, 162] width 67 height 17
click at [1119, 161] on icon "button" at bounding box center [1117, 162] width 10 height 2
click at [1098, 223] on button "Delete" at bounding box center [1099, 226] width 101 height 19
click at [1120, 196] on icon "button" at bounding box center [1120, 196] width 1 height 1
click at [1106, 258] on button "Delete" at bounding box center [1099, 260] width 101 height 19
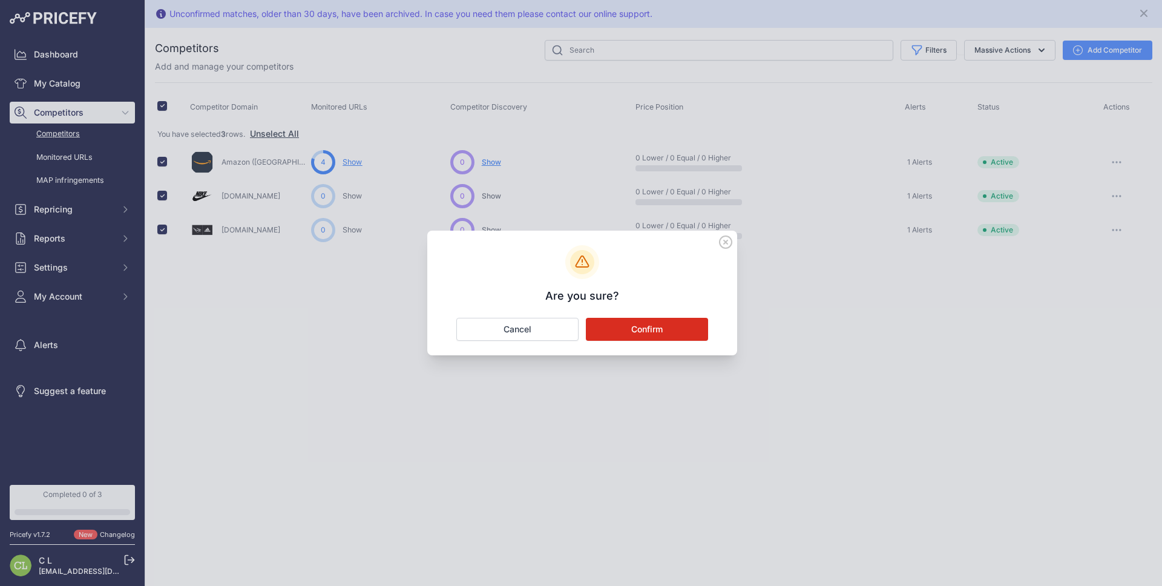
drag, startPoint x: 670, startPoint y: 349, endPoint x: 678, endPoint y: 338, distance: 13.1
click at [670, 349] on div "Are you sure? Confirm Cancel" at bounding box center [582, 293] width 310 height 125
click at [679, 333] on button "Confirm" at bounding box center [647, 329] width 122 height 23
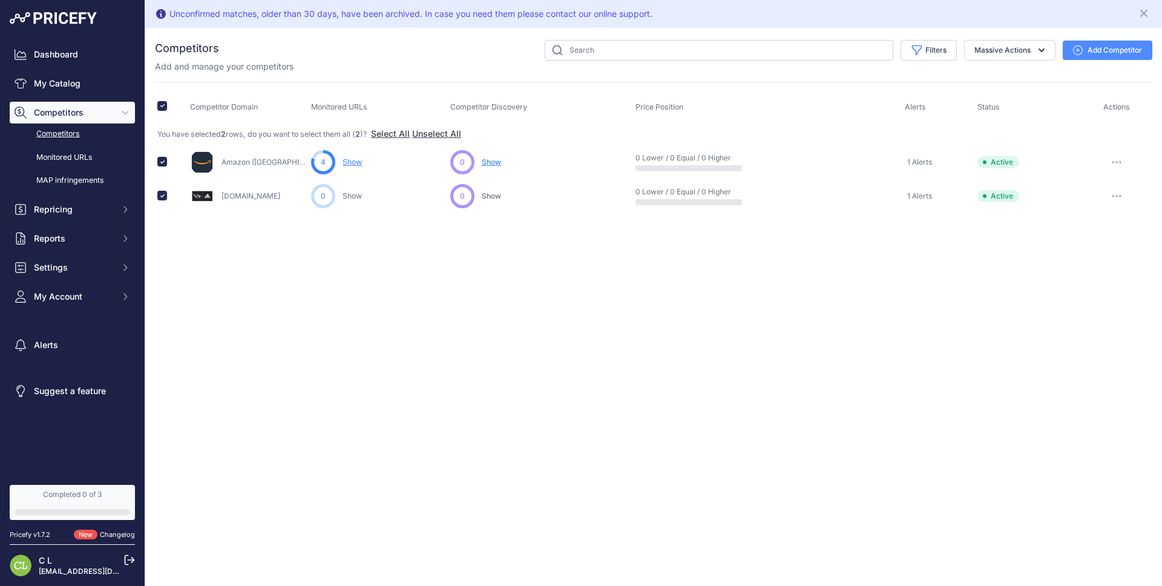
click at [1116, 162] on icon "button" at bounding box center [1116, 162] width 1 height 1
click at [1085, 229] on button "Delete" at bounding box center [1099, 226] width 101 height 19
click at [1117, 190] on button "button" at bounding box center [1117, 196] width 24 height 17
click at [1077, 262] on button "Delete" at bounding box center [1099, 260] width 101 height 19
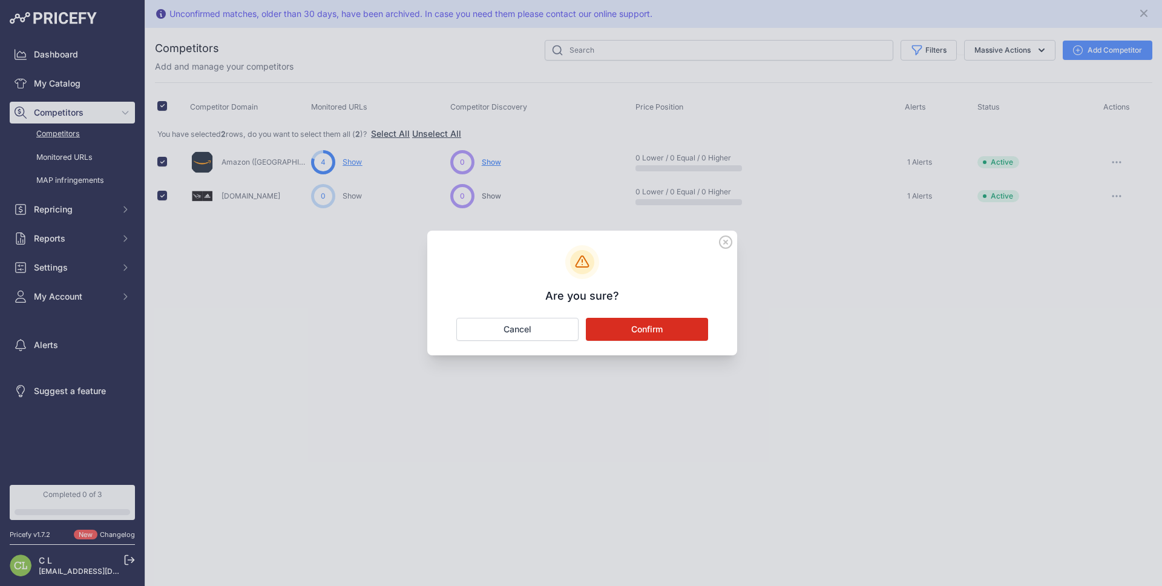
click at [679, 322] on button "Confirm" at bounding box center [647, 329] width 122 height 23
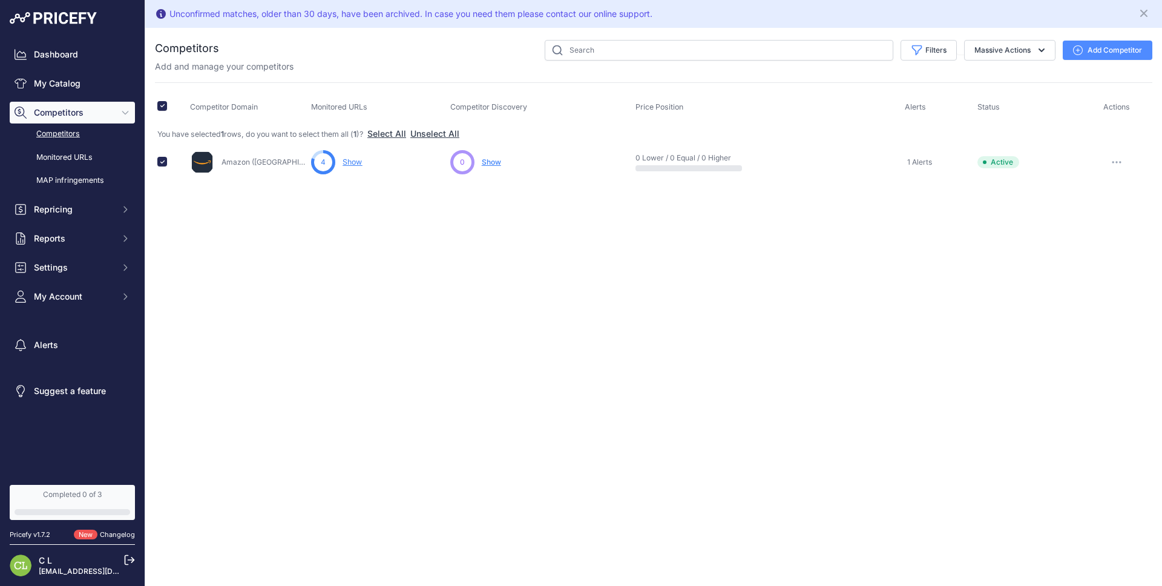
click at [1118, 163] on button "button" at bounding box center [1117, 162] width 24 height 17
click at [1083, 220] on button "Delete" at bounding box center [1099, 226] width 101 height 19
drag, startPoint x: 580, startPoint y: 215, endPoint x: 572, endPoint y: 217, distance: 8.1
click at [576, 216] on div "Unconfirmed matches, older than 30 days, have been archived. In case you need t…" at bounding box center [653, 293] width 1017 height 586
click at [1084, 50] on button "Add Competitor" at bounding box center [1108, 50] width 90 height 19
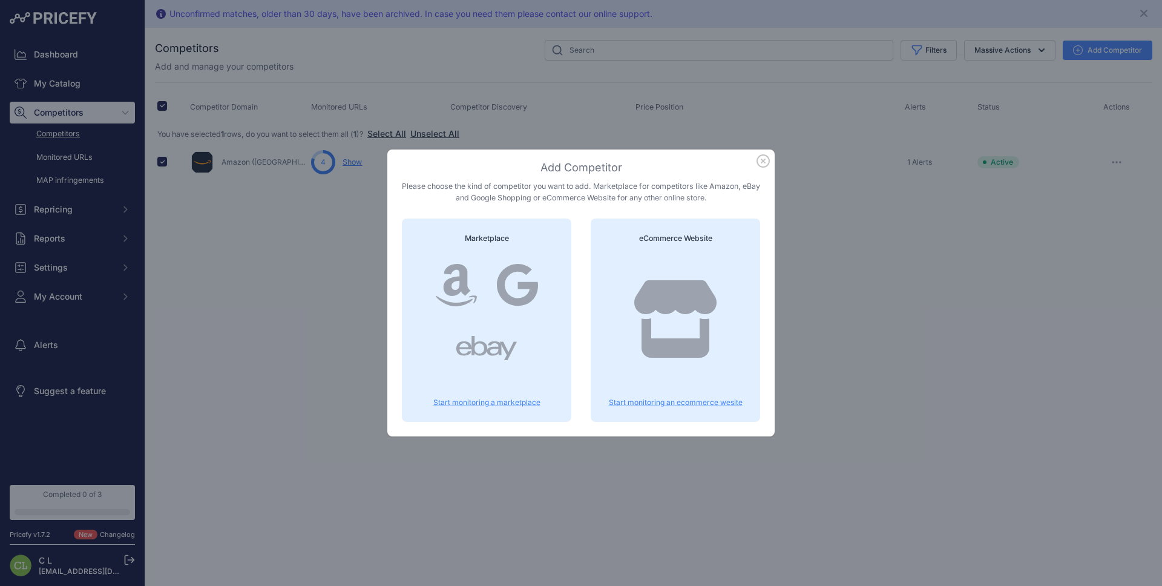
click at [668, 401] on p "Start monitoring an ecommerce wesite" at bounding box center [675, 403] width 140 height 10
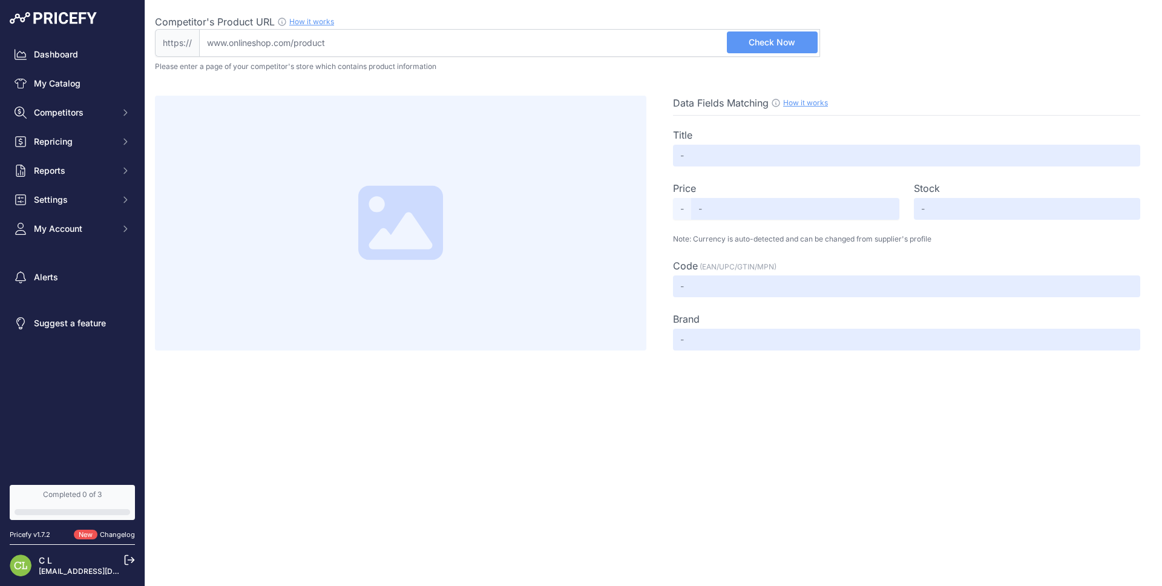
click at [419, 48] on input "Competitor's Product URL How it works In order to create your competitor's extr…" at bounding box center [509, 43] width 621 height 28
click at [353, 38] on input "Competitor's Product URL How it works In order to create your competitor's extr…" at bounding box center [509, 43] width 621 height 28
click at [350, 39] on input "Competitor's Product URL How it works In order to create your competitor's extr…" at bounding box center [509, 43] width 621 height 28
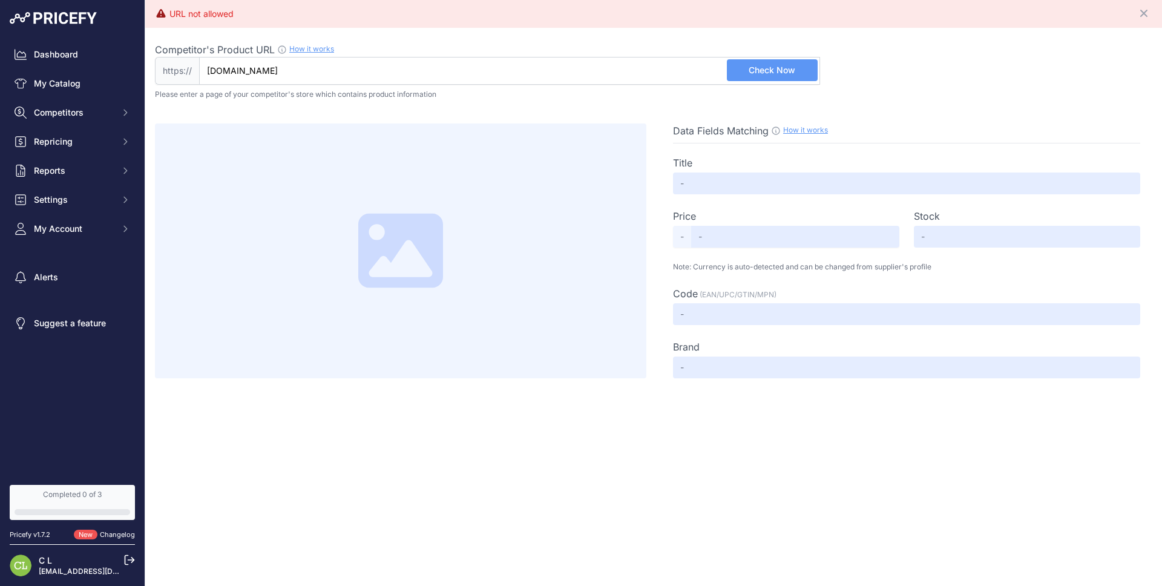
click at [387, 74] on input "[DOMAIN_NAME]" at bounding box center [509, 71] width 621 height 28
paste input "[URL][DOMAIN_NAME]"
click at [794, 68] on span "Check Now" at bounding box center [772, 70] width 47 height 12
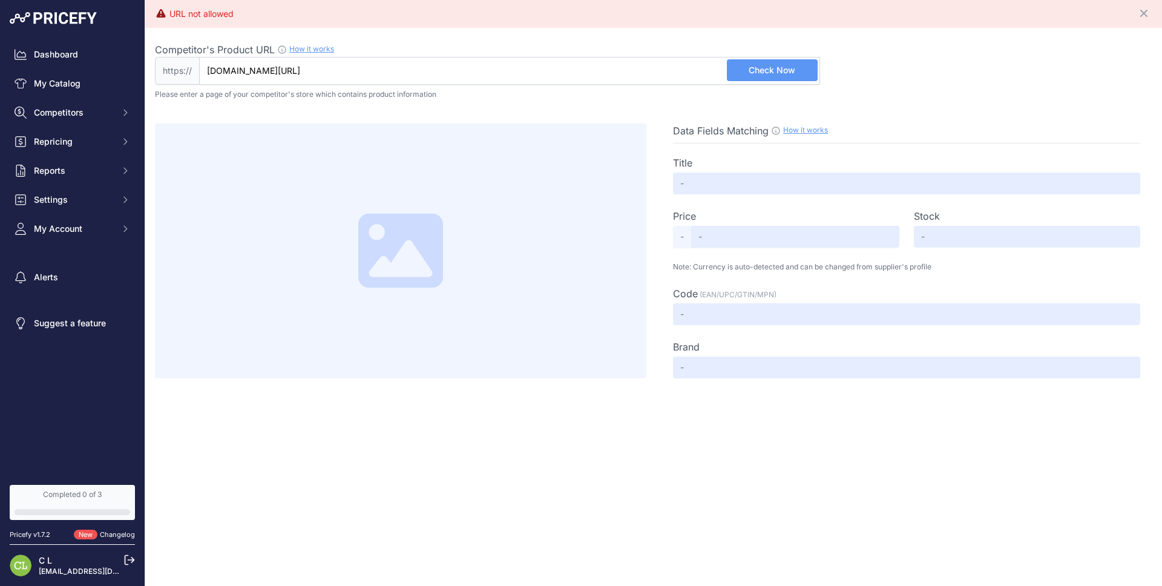
click at [794, 68] on span "Check Now" at bounding box center [772, 70] width 47 height 12
click at [196, 13] on div "URL not allowed" at bounding box center [202, 14] width 64 height 12
click at [283, 67] on input "[DOMAIN_NAME][URL]" at bounding box center [509, 71] width 621 height 28
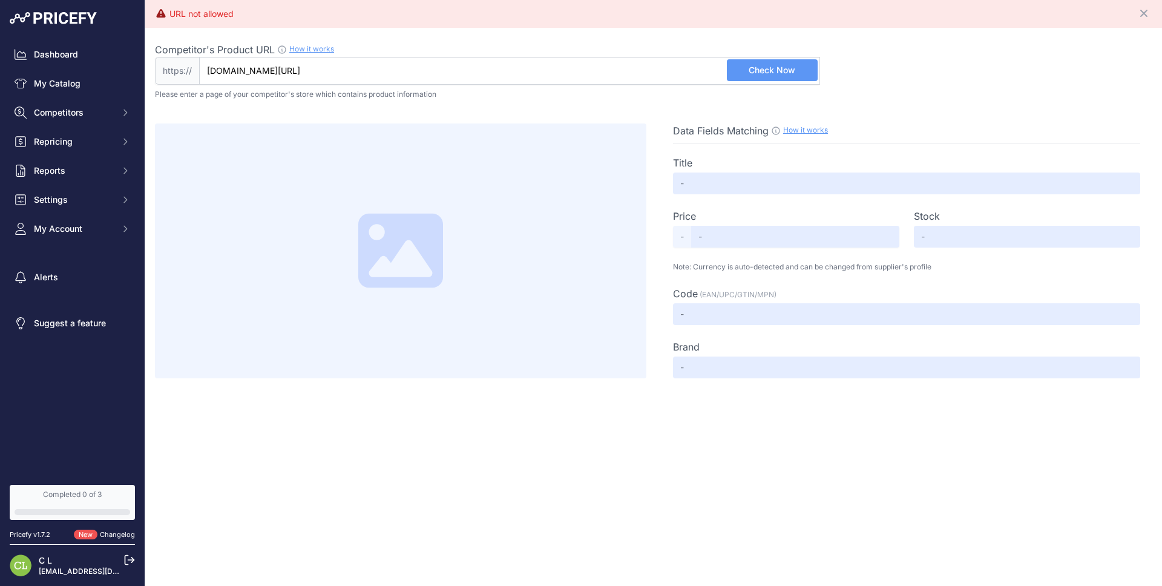
click at [283, 67] on input "[DOMAIN_NAME][URL]" at bounding box center [509, 71] width 621 height 28
paste input "[URL][PERSON_NAME]"
click at [793, 68] on span "Check Now" at bounding box center [772, 70] width 47 height 12
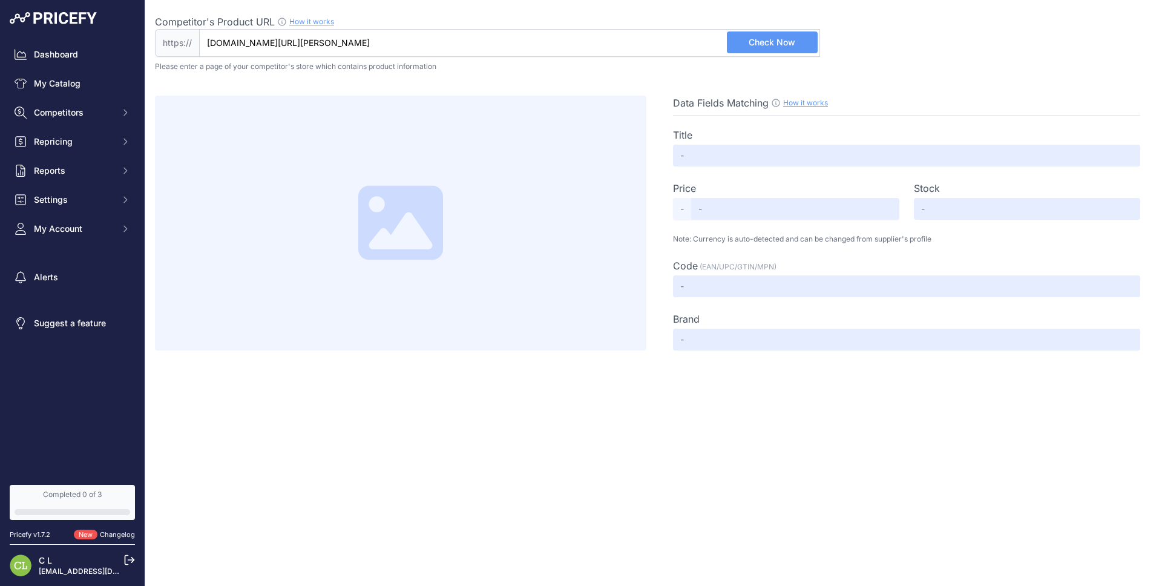
click at [279, 67] on p "Please enter a page of your competitor's store which contains product informati…" at bounding box center [654, 67] width 998 height 10
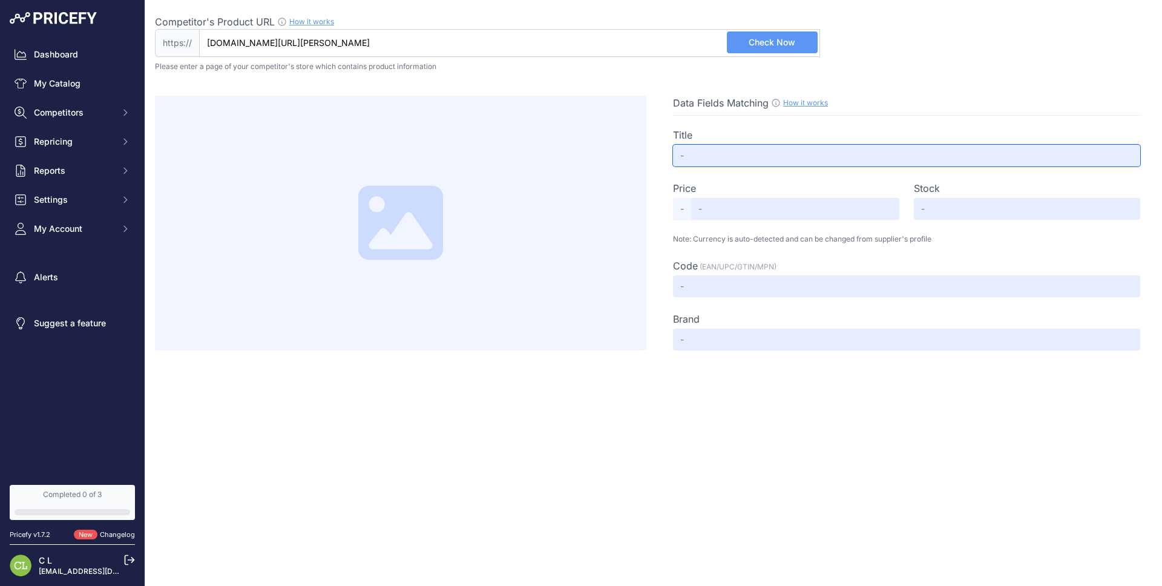
click at [714, 159] on input "text" at bounding box center [906, 156] width 467 height 22
click at [713, 153] on input "text" at bounding box center [906, 156] width 467 height 22
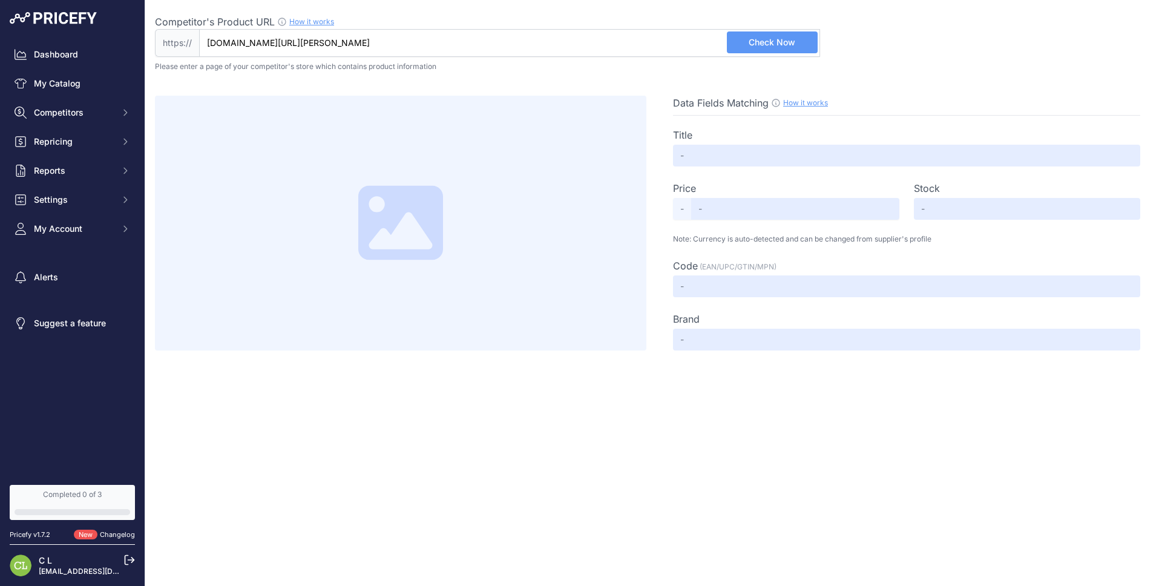
click at [406, 160] on div at bounding box center [401, 223] width 492 height 255
click at [332, 19] on link "How it works" at bounding box center [311, 21] width 45 height 9
click at [453, 44] on input "[DOMAIN_NAME][URL][PERSON_NAME]" at bounding box center [509, 43] width 621 height 28
click at [797, 45] on button "Check Now" at bounding box center [772, 42] width 91 height 22
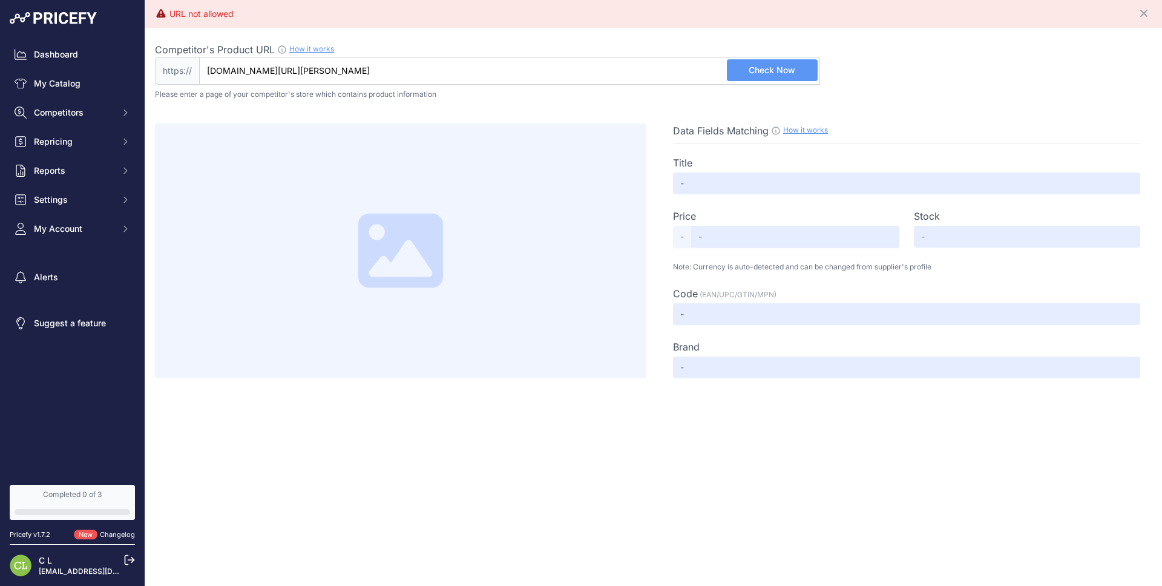
click at [480, 71] on input "[DOMAIN_NAME][URL][PERSON_NAME]" at bounding box center [509, 71] width 621 height 28
click at [480, 70] on input "[DOMAIN_NAME][URL][PERSON_NAME]" at bounding box center [509, 71] width 621 height 28
paste input "https://"
type input "[DOMAIN_NAME][URL][PERSON_NAME]"
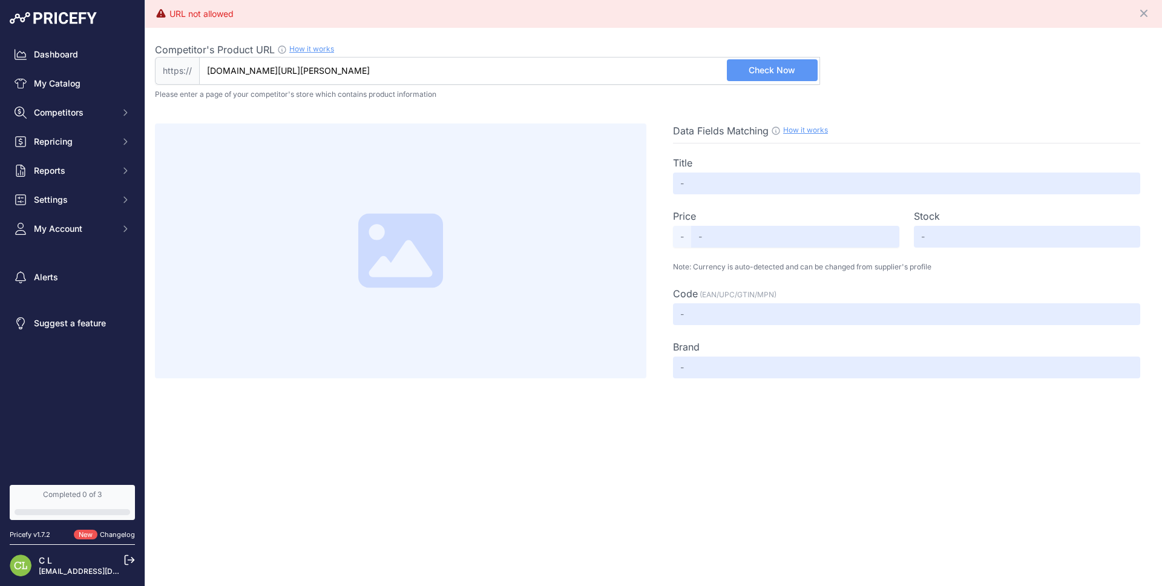
click at [786, 66] on span "Check Now" at bounding box center [772, 70] width 47 height 12
click at [852, 359] on input "text" at bounding box center [906, 368] width 467 height 22
click at [857, 369] on input "text" at bounding box center [906, 368] width 467 height 22
click at [891, 430] on div "URL not allowed Close Competitor's Product URL How it works In order to create …" at bounding box center [653, 293] width 1017 height 586
click at [1139, 11] on icon "Close" at bounding box center [1144, 13] width 12 height 12
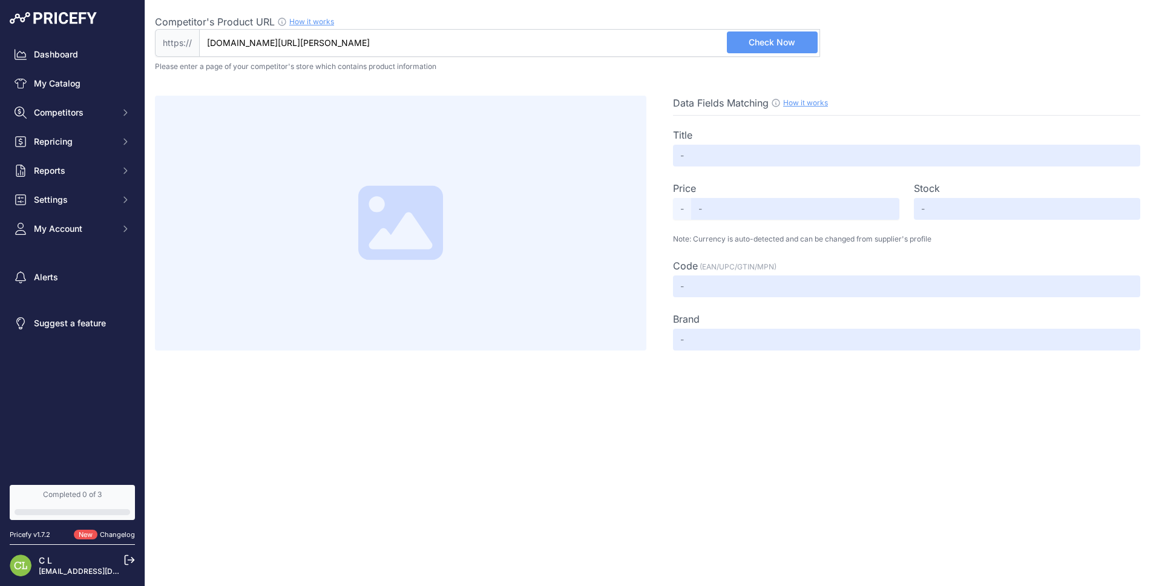
click at [410, 35] on input "[DOMAIN_NAME][URL][PERSON_NAME]" at bounding box center [509, 43] width 621 height 28
click at [746, 35] on button "Check Now" at bounding box center [772, 42] width 91 height 22
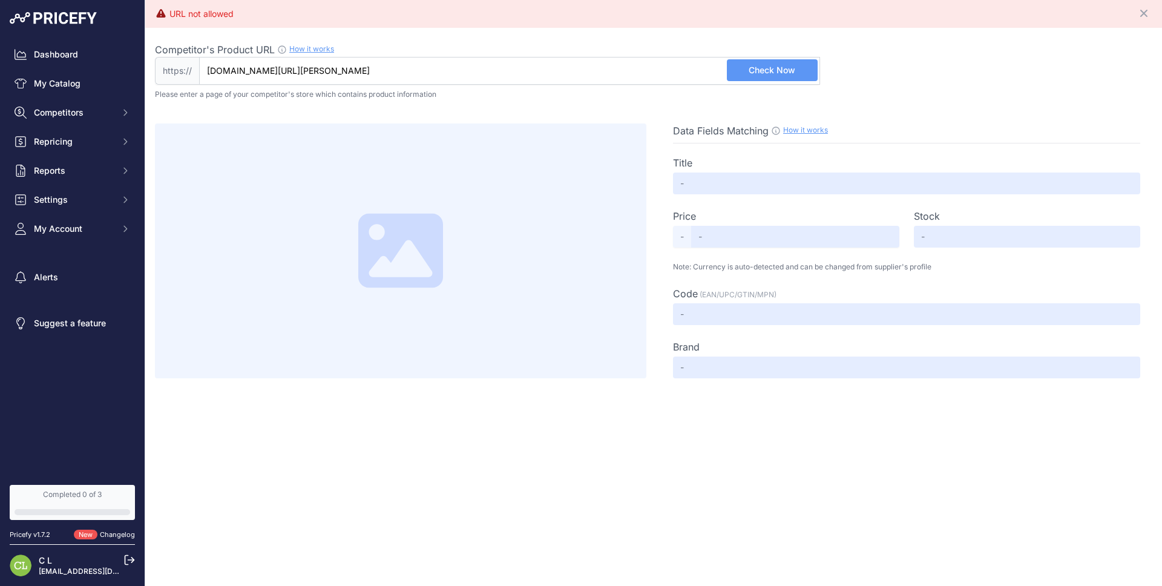
click at [406, 74] on input "[DOMAIN_NAME][URL][PERSON_NAME]" at bounding box center [509, 71] width 621 height 28
click at [755, 70] on span "Check Now" at bounding box center [772, 70] width 47 height 12
click at [458, 63] on input "[DOMAIN_NAME][URL][PERSON_NAME]" at bounding box center [509, 71] width 621 height 28
